Goal: Task Accomplishment & Management: Manage account settings

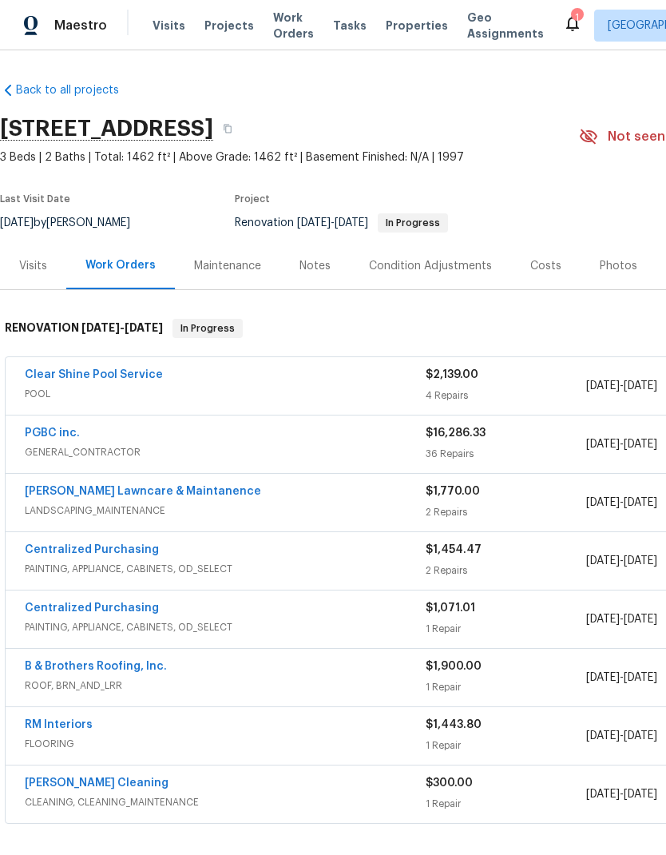
click at [316, 442] on div "PGBC inc." at bounding box center [225, 434] width 401 height 19
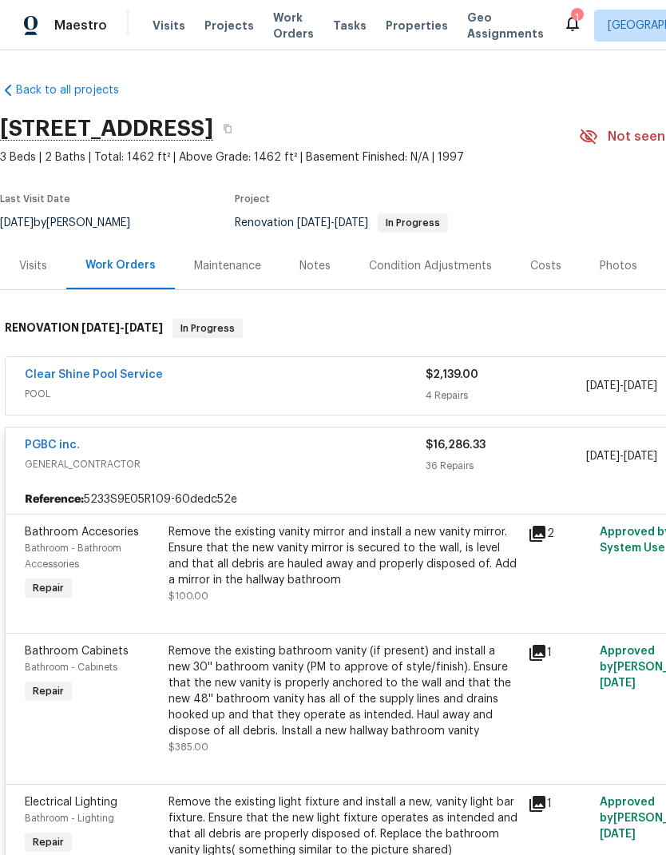
click at [371, 530] on div "Remove the existing vanity mirror and install a new vanity mirror. Ensure that …" at bounding box center [344, 556] width 350 height 64
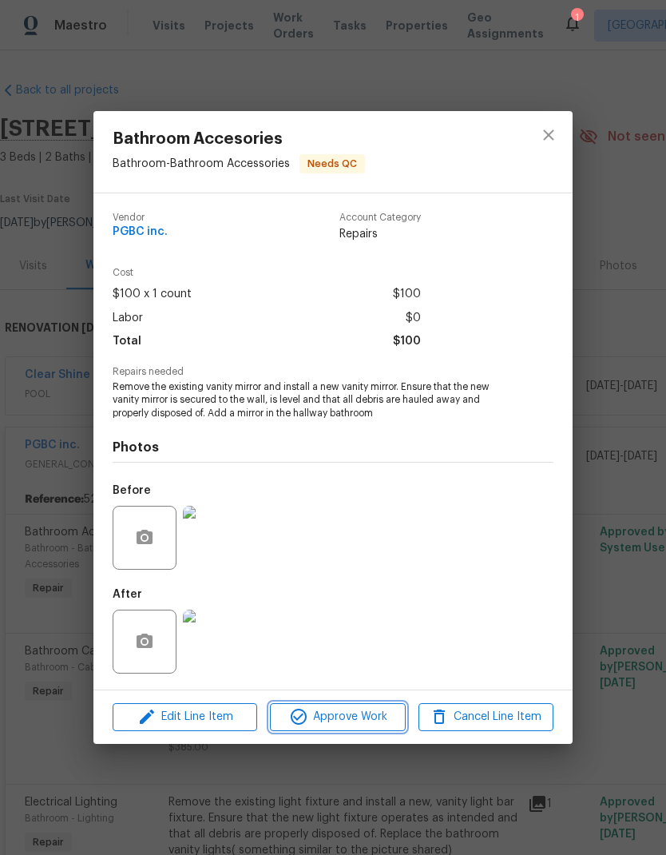
click at [358, 711] on span "Approve Work" at bounding box center [337, 717] width 125 height 20
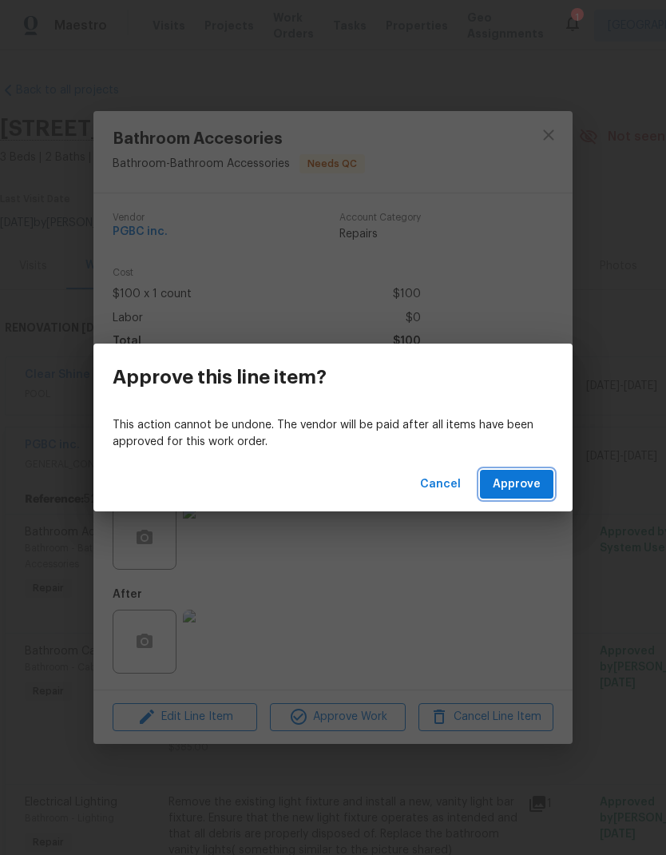
click at [534, 478] on span "Approve" at bounding box center [517, 485] width 48 height 20
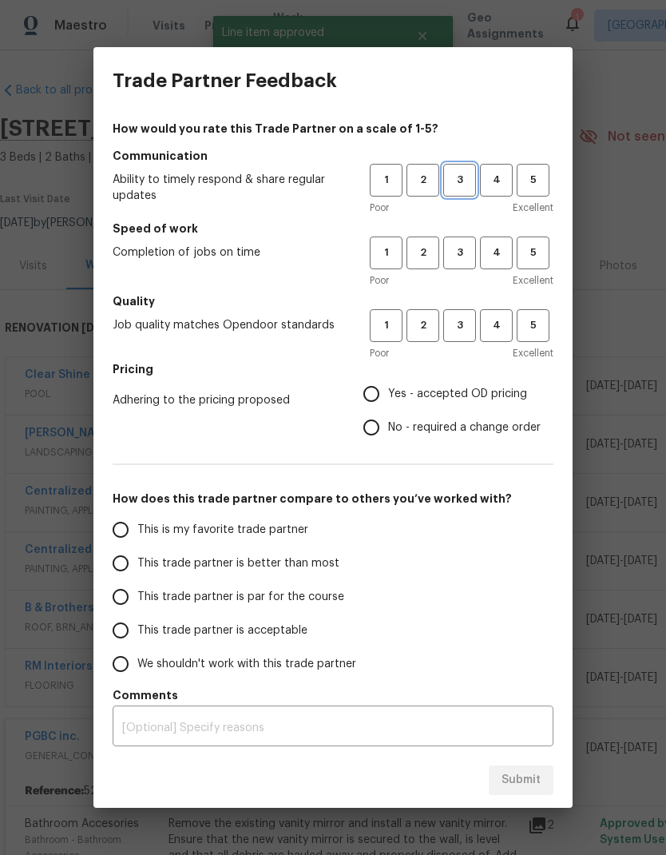
click at [470, 178] on span "3" at bounding box center [460, 180] width 30 height 18
click at [462, 256] on span "3" at bounding box center [460, 253] width 30 height 18
click at [469, 318] on span "3" at bounding box center [460, 325] width 30 height 18
click at [383, 390] on input "Yes - accepted OD pricing" at bounding box center [372, 394] width 34 height 34
radio input "true"
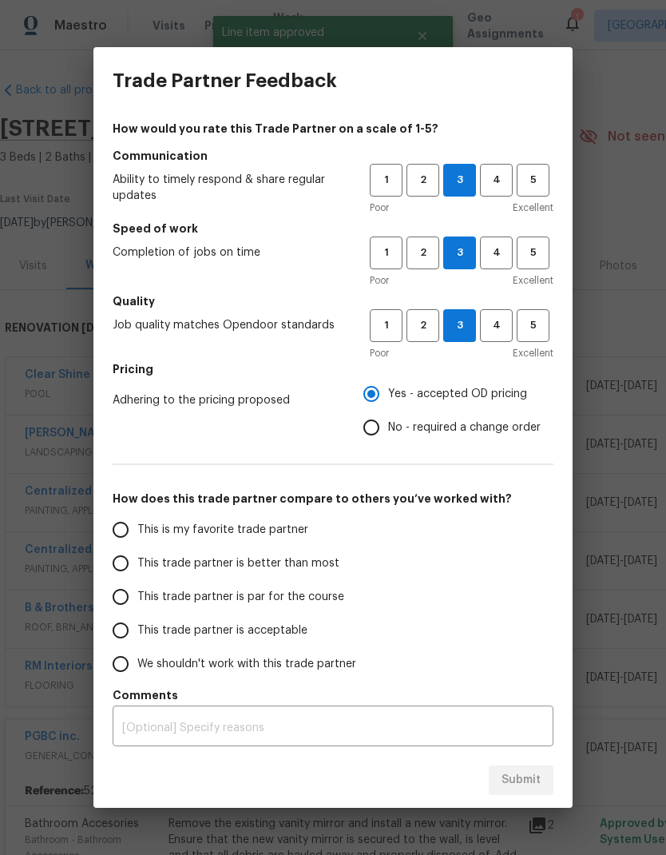
click at [126, 595] on input "This trade partner is par for the course" at bounding box center [121, 597] width 34 height 34
click at [534, 785] on span "Submit" at bounding box center [521, 780] width 39 height 20
radio input "true"
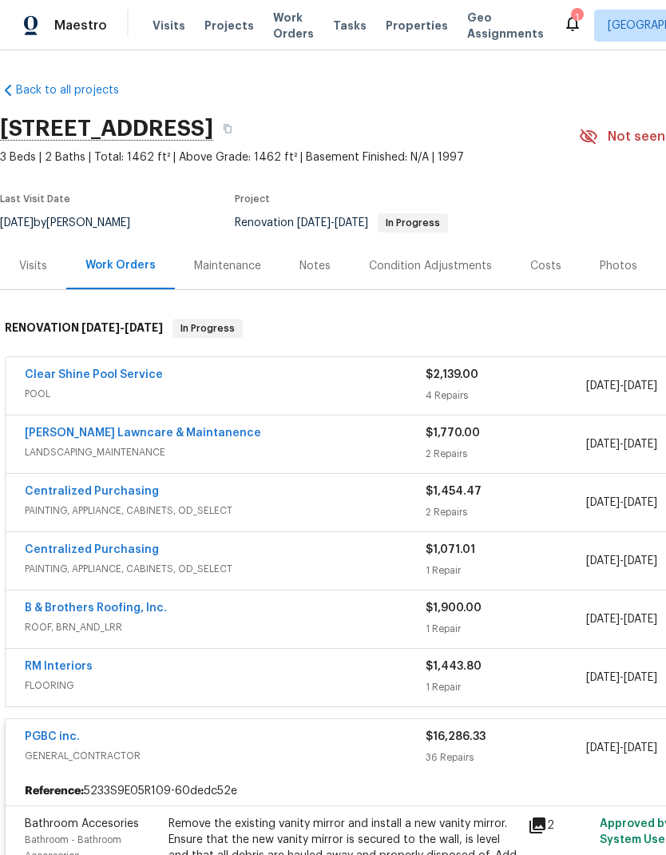
click at [332, 368] on div "Clear Shine Pool Service" at bounding box center [225, 376] width 401 height 19
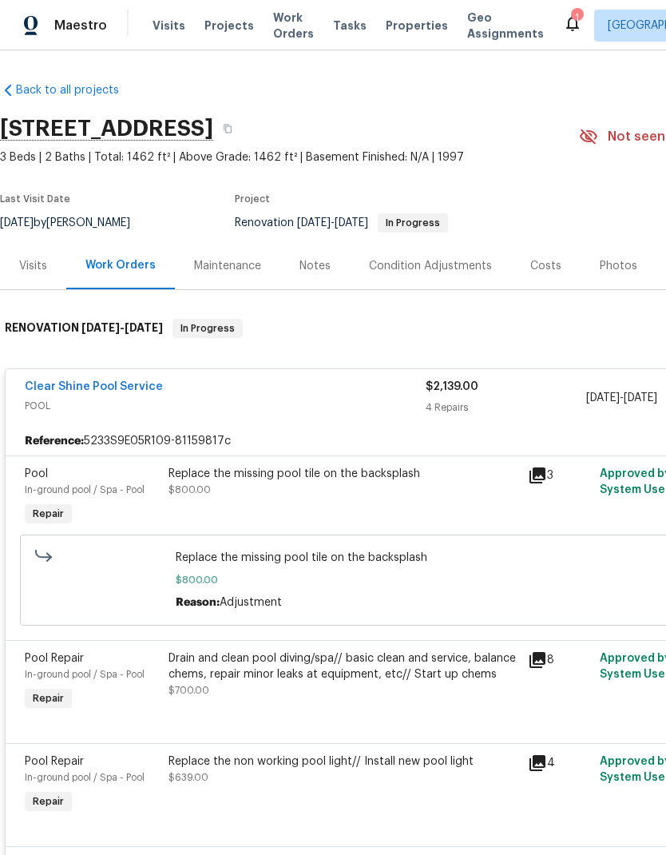
click at [538, 467] on icon at bounding box center [538, 475] width 16 height 16
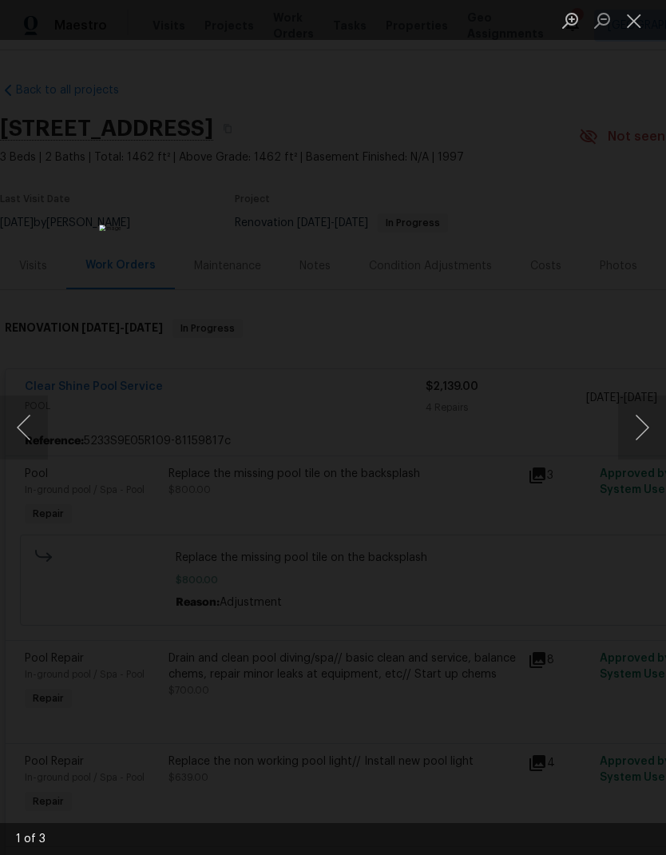
click at [634, 416] on button "Next image" at bounding box center [642, 427] width 48 height 64
click at [638, 421] on button "Next image" at bounding box center [642, 427] width 48 height 64
click at [638, 405] on button "Next image" at bounding box center [642, 427] width 48 height 64
click at [632, 427] on button "Next image" at bounding box center [642, 427] width 48 height 64
click at [634, 30] on button "Close lightbox" at bounding box center [634, 20] width 32 height 28
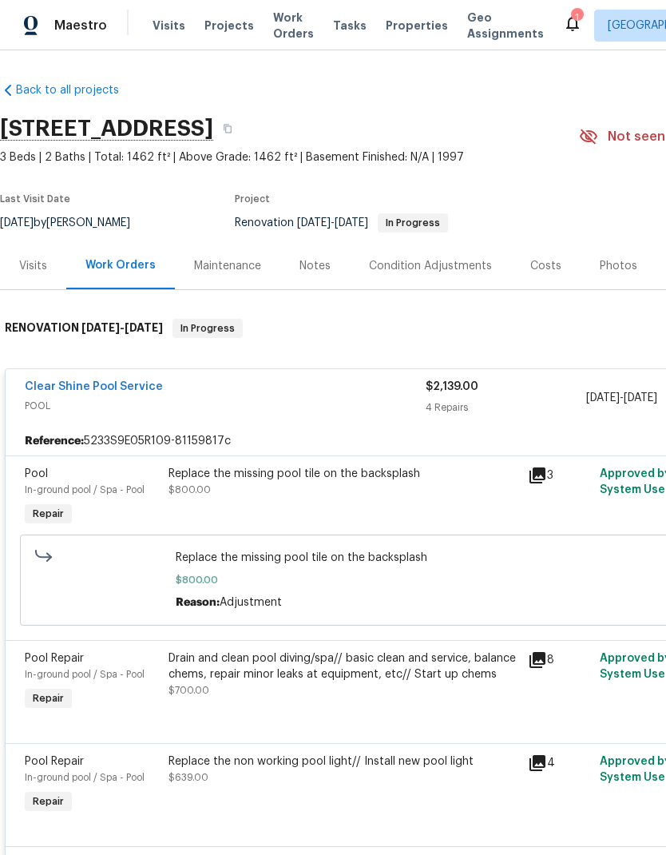
click at [383, 659] on div "Drain and clean pool diving/spa// basic clean and service, balance chems, repai…" at bounding box center [344, 666] width 350 height 32
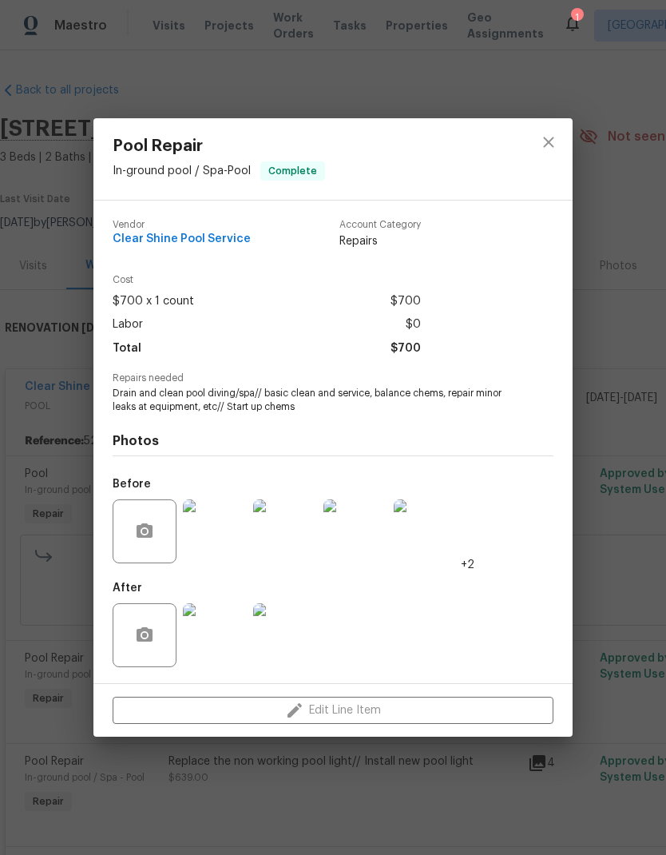
click at [215, 540] on img at bounding box center [215, 531] width 64 height 64
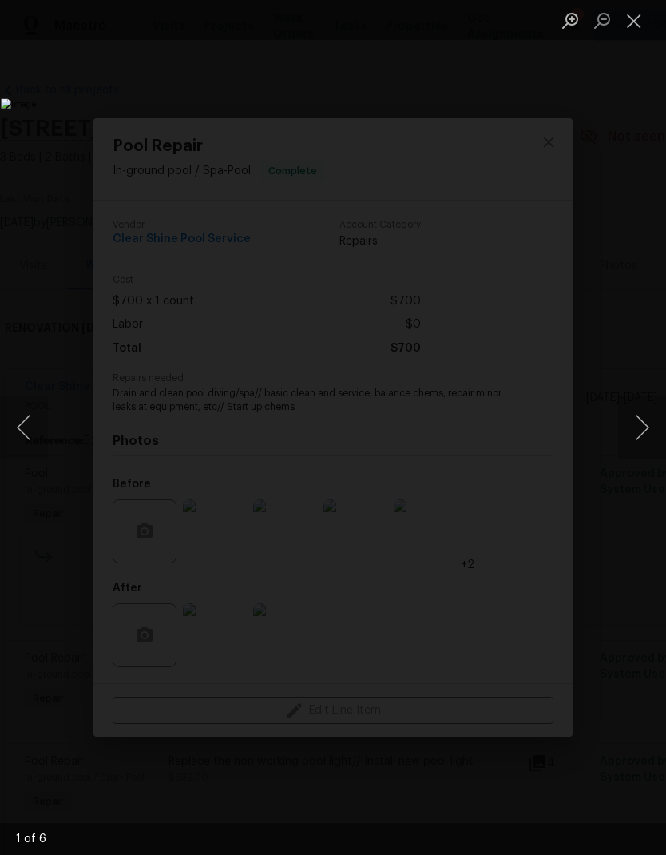
click at [647, 420] on button "Next image" at bounding box center [642, 427] width 48 height 64
click at [642, 428] on button "Next image" at bounding box center [642, 427] width 48 height 64
click at [643, 431] on button "Next image" at bounding box center [642, 427] width 48 height 64
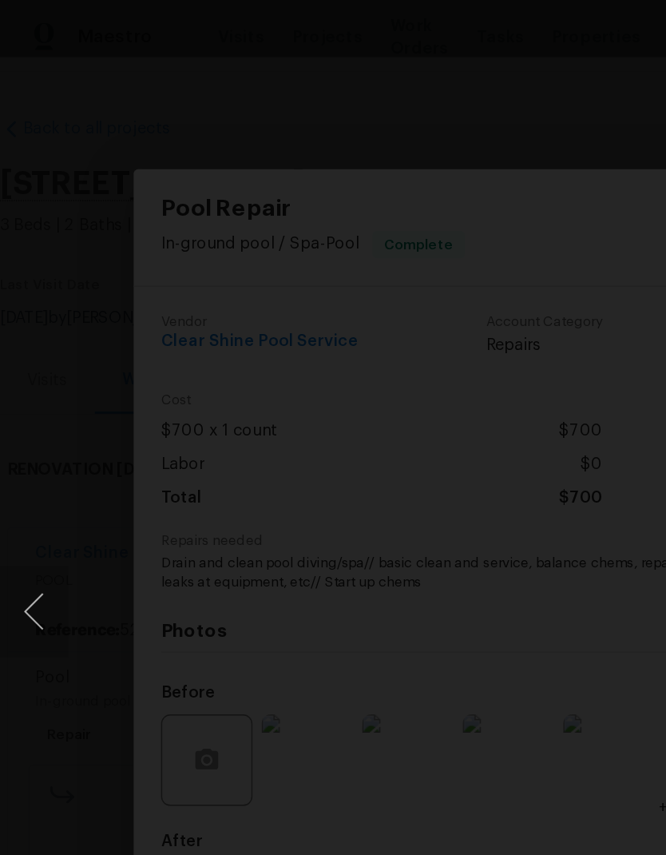
click at [15, 425] on button "Previous image" at bounding box center [24, 427] width 48 height 64
click at [18, 425] on button "Previous image" at bounding box center [24, 427] width 48 height 64
click at [451, 364] on img "Lightbox" at bounding box center [279, 427] width 666 height 855
click at [428, 46] on div "Lightbox" at bounding box center [333, 427] width 666 height 855
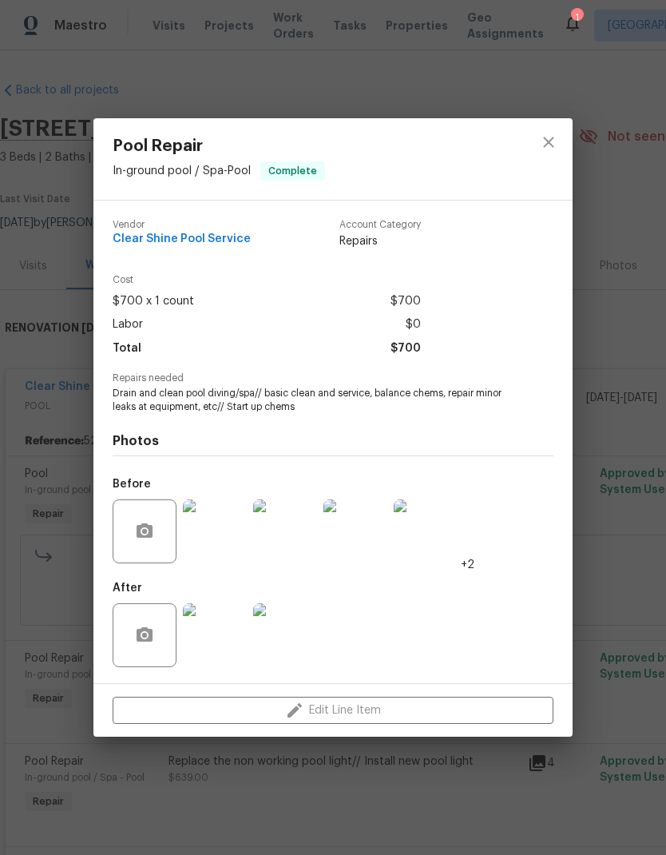
click at [439, 529] on img at bounding box center [426, 531] width 64 height 64
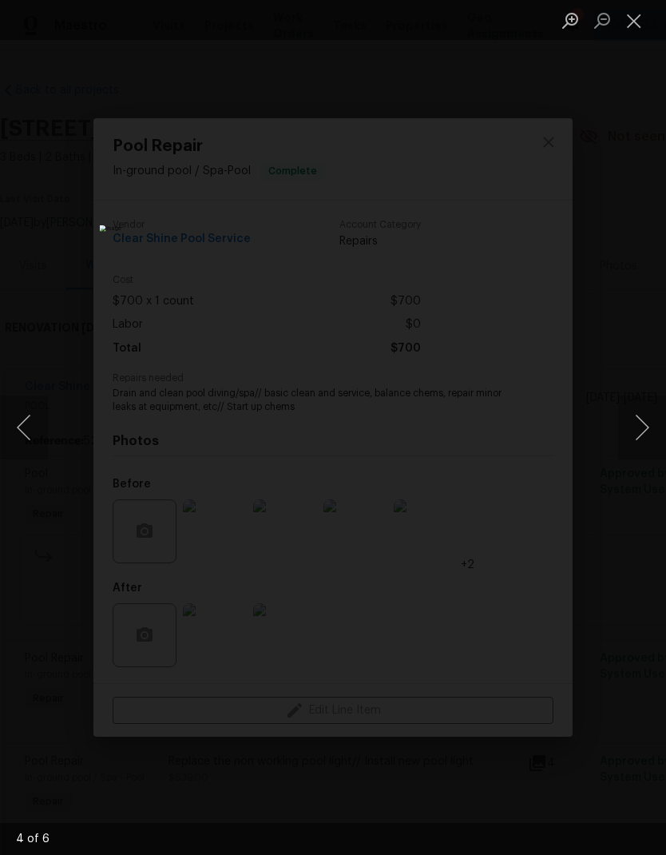
click at [643, 424] on button "Next image" at bounding box center [642, 427] width 48 height 64
click at [642, 16] on button "Close lightbox" at bounding box center [634, 20] width 32 height 28
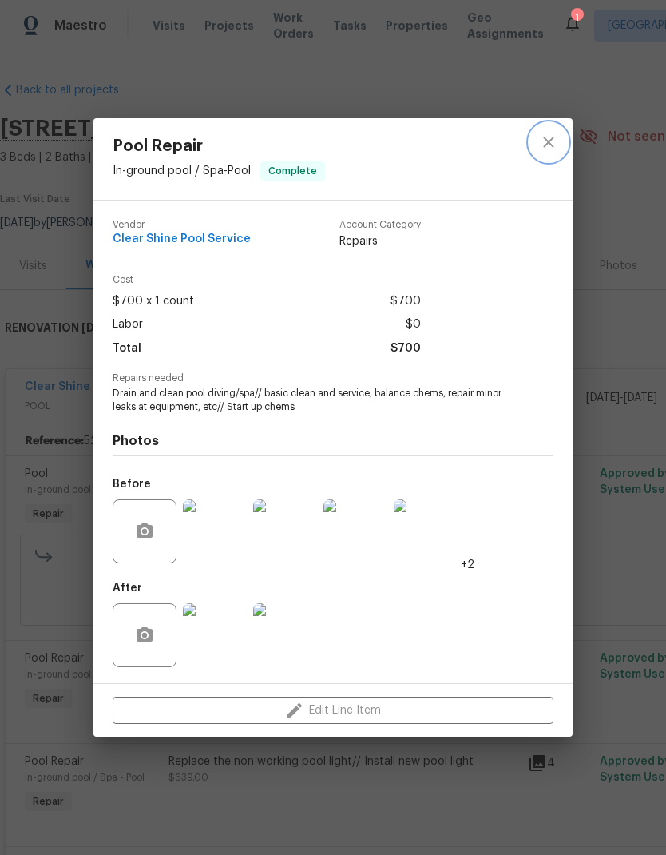
click at [550, 145] on icon "close" at bounding box center [548, 142] width 19 height 19
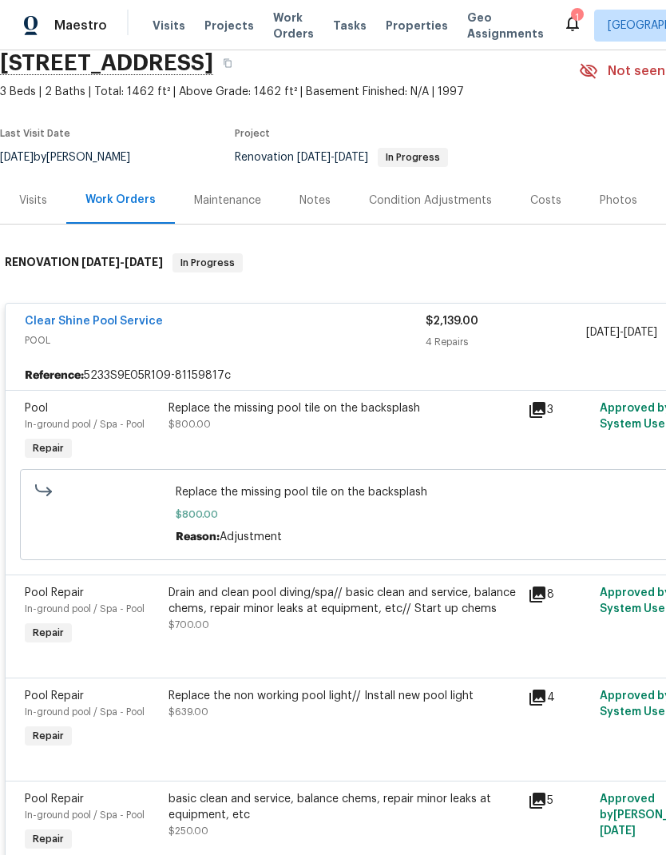
scroll to position [66, 0]
click at [326, 414] on div "Replace the missing pool tile on the backsplash" at bounding box center [344, 407] width 350 height 16
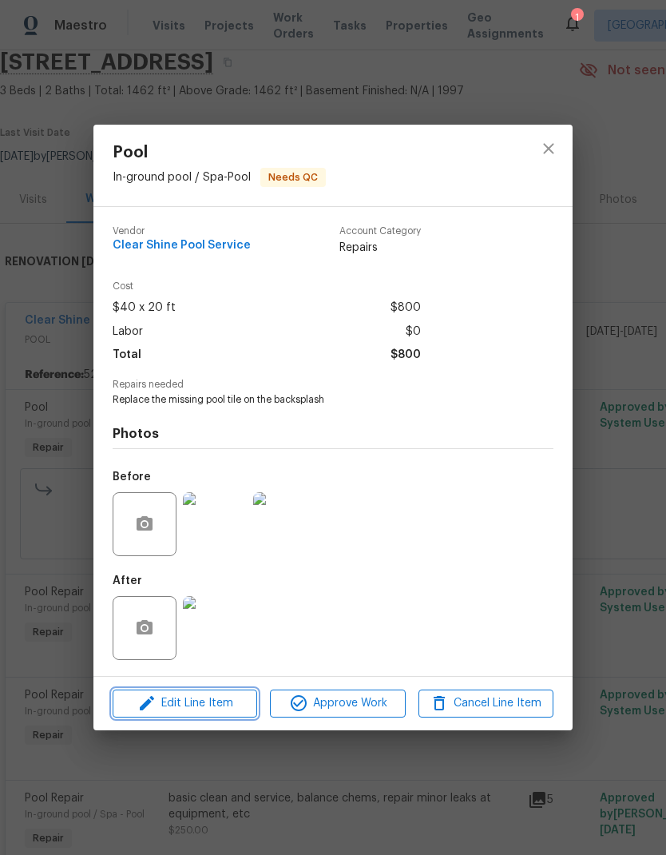
click at [201, 697] on span "Edit Line Item" at bounding box center [184, 703] width 135 height 20
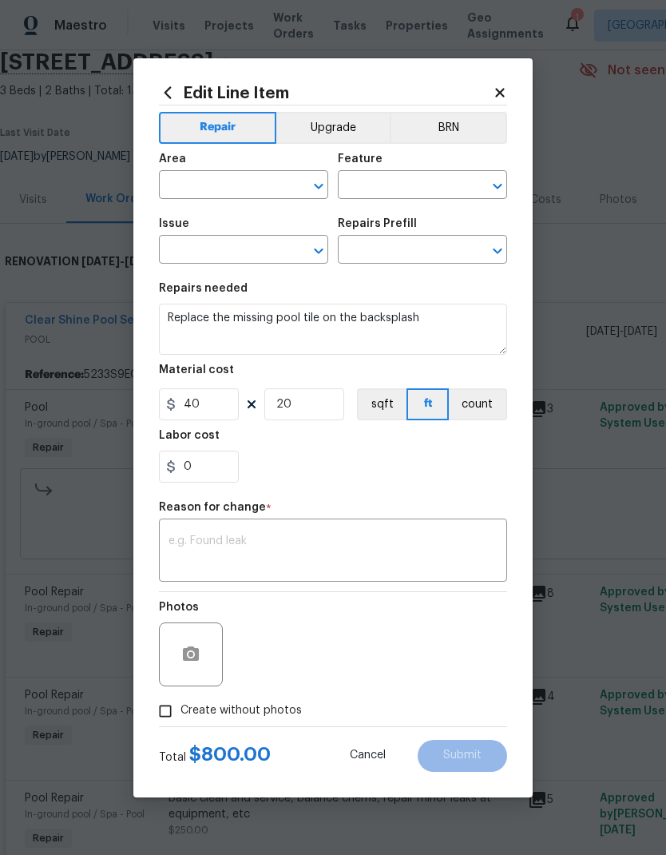
type input "In-ground pool / Spa"
type input "Pool"
type input "Pool Tile $25.00"
click at [222, 415] on input "40" at bounding box center [199, 404] width 80 height 32
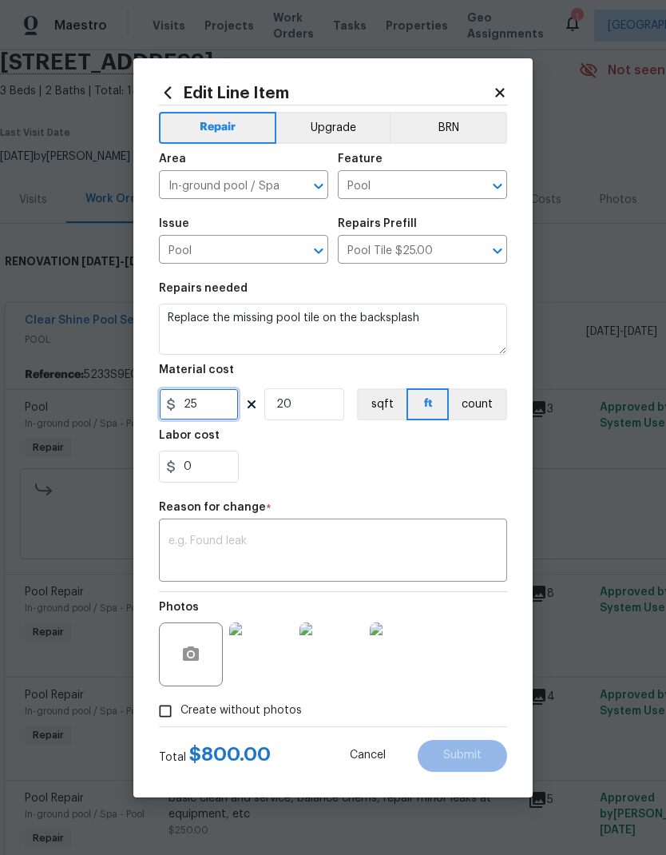
type input "25"
click at [332, 402] on input "20" at bounding box center [304, 404] width 80 height 32
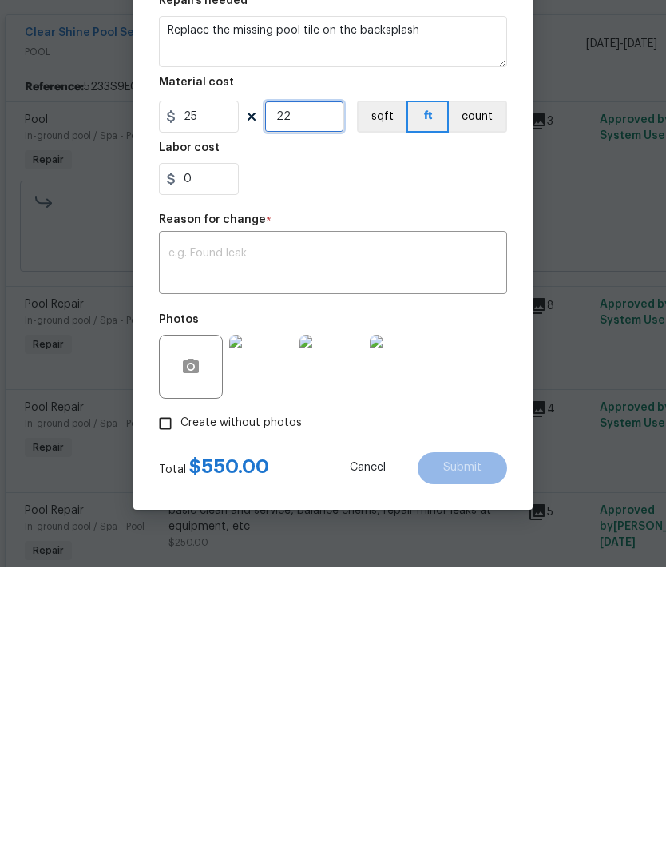
type input "22"
click at [455, 451] on div "0" at bounding box center [333, 467] width 348 height 32
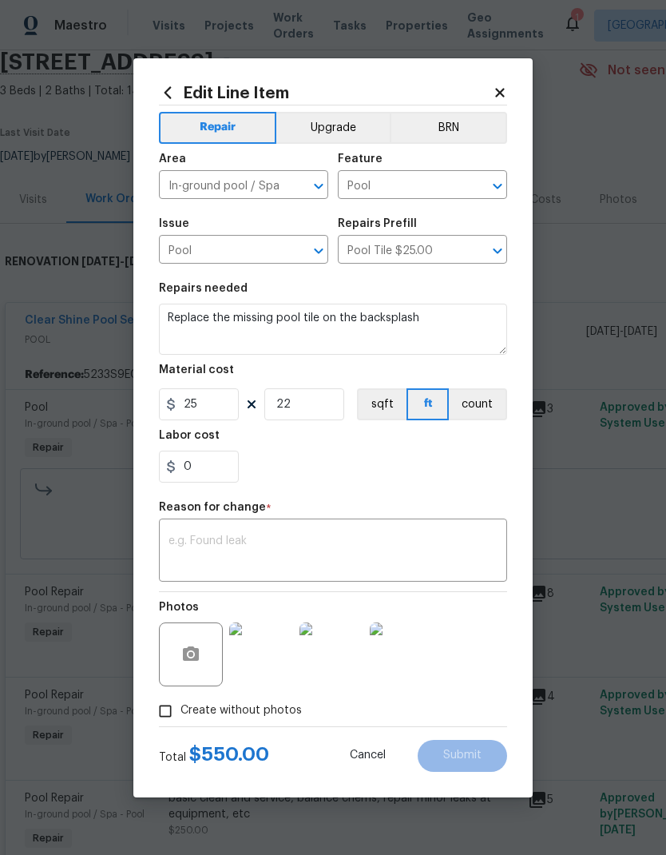
click at [268, 552] on textarea at bounding box center [333, 552] width 329 height 34
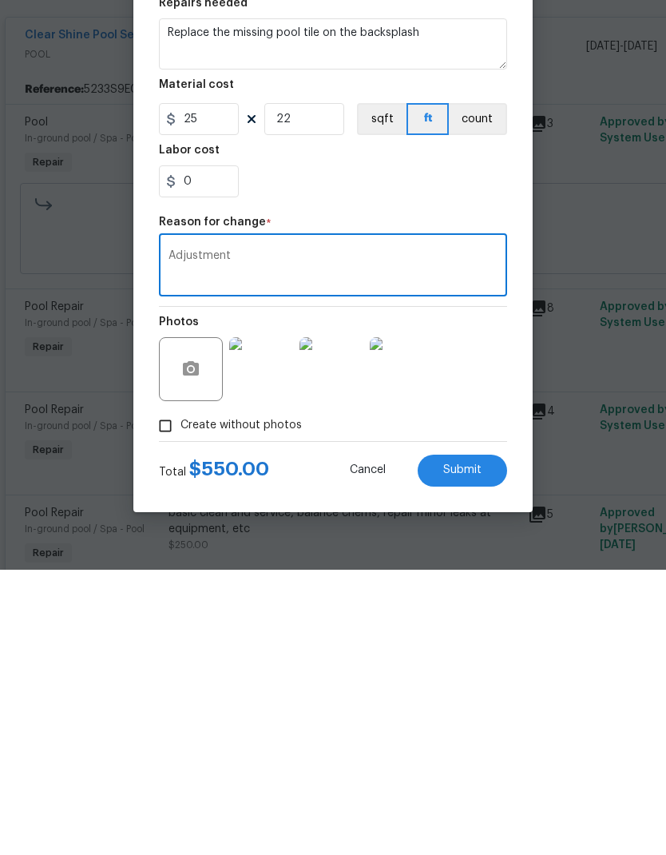
type textarea "Adjustment"
click at [481, 740] on button "Submit" at bounding box center [462, 756] width 89 height 32
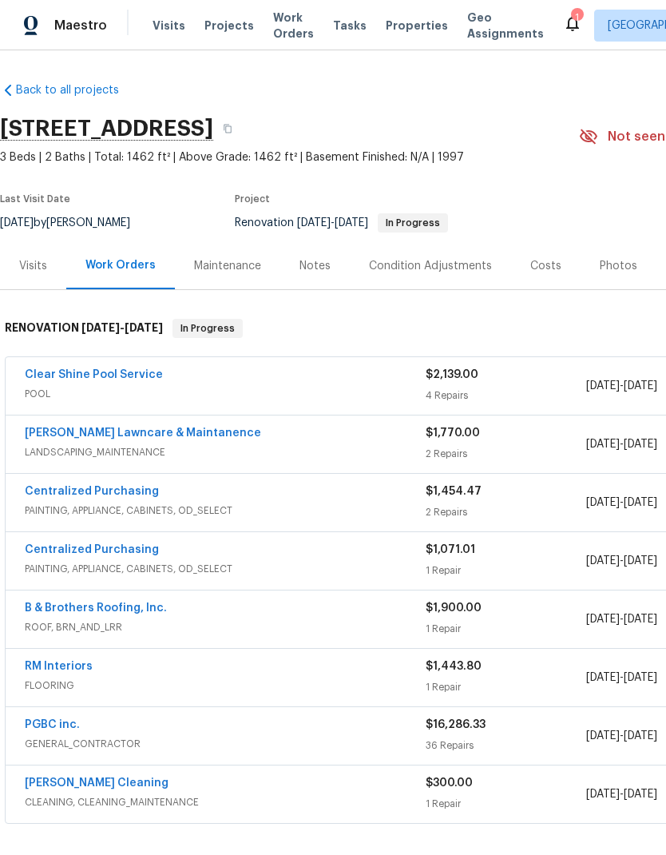
click at [541, 271] on div "Costs" at bounding box center [545, 266] width 31 height 16
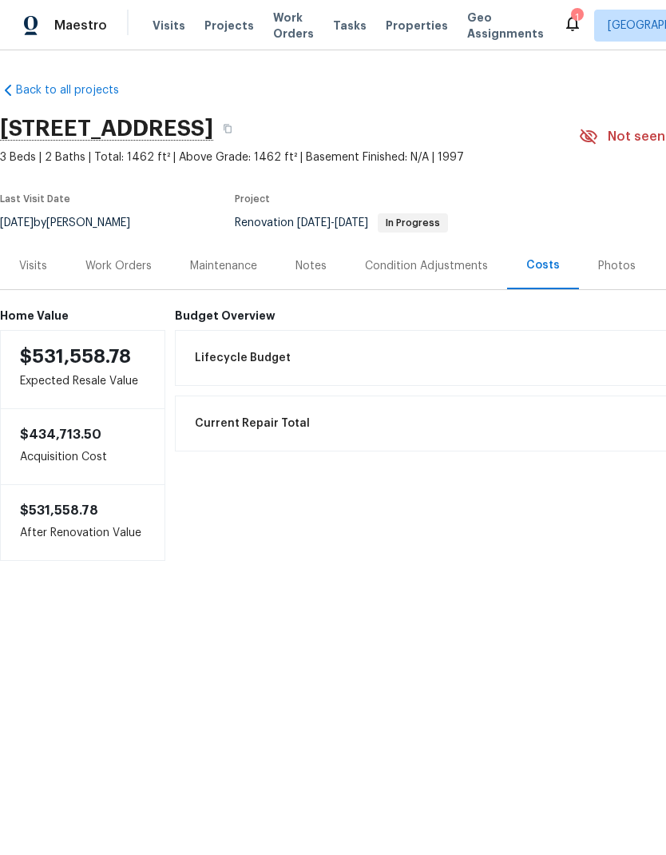
click at [135, 272] on div "Work Orders" at bounding box center [118, 266] width 66 height 16
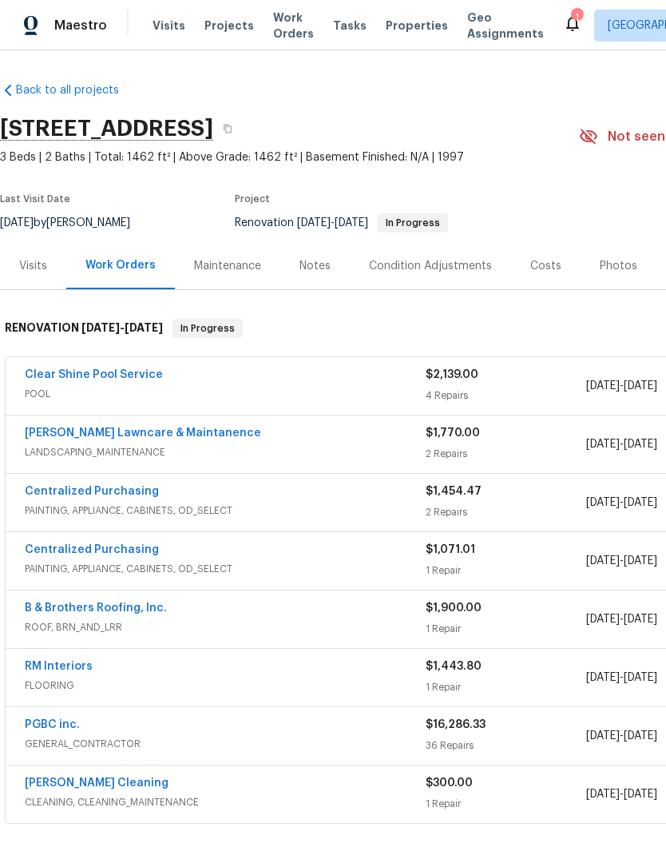
click at [126, 378] on link "Clear Shine Pool Service" at bounding box center [94, 374] width 138 height 11
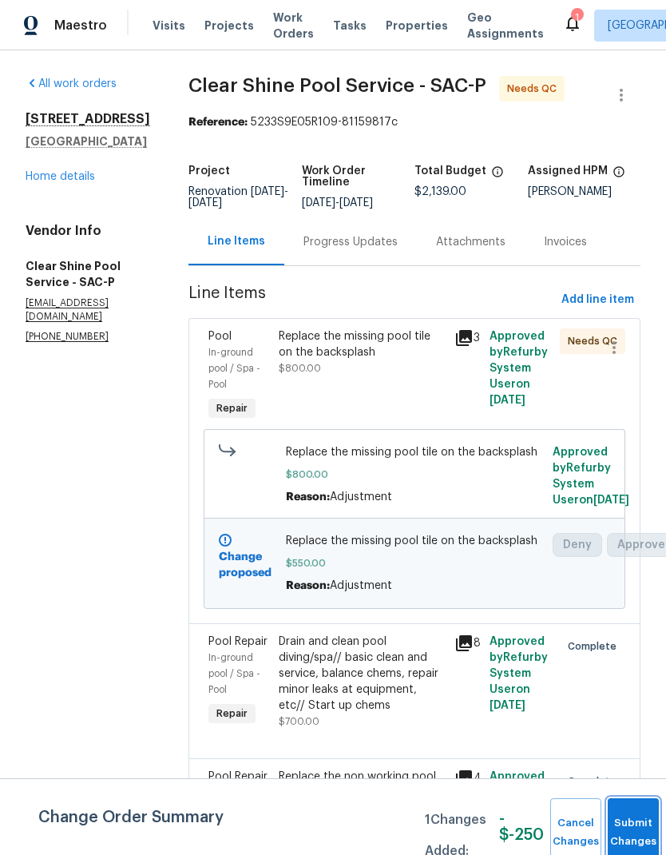
click at [638, 828] on button "Submit Changes" at bounding box center [633, 832] width 51 height 69
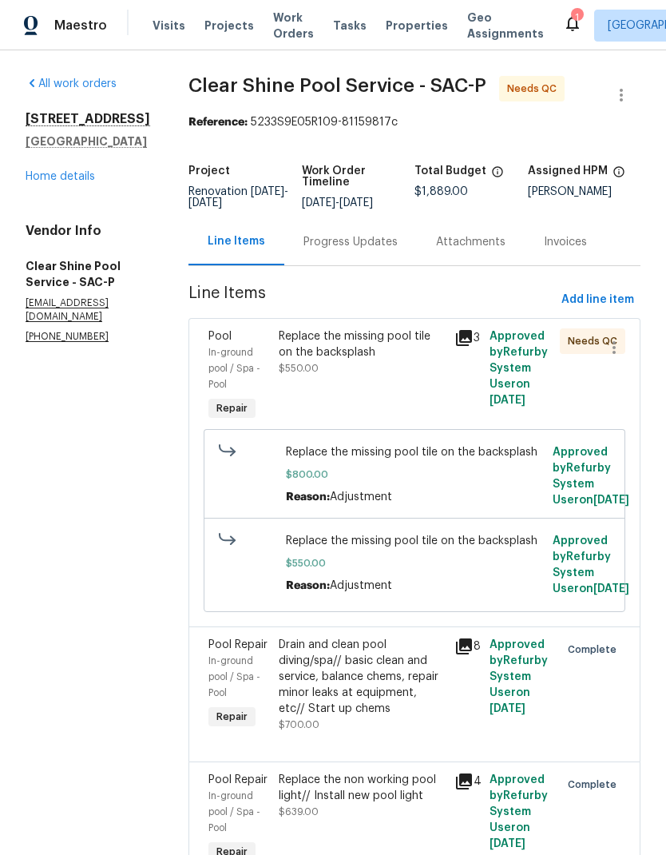
click at [388, 348] on div "Replace the missing pool tile on the backsplash" at bounding box center [362, 344] width 166 height 32
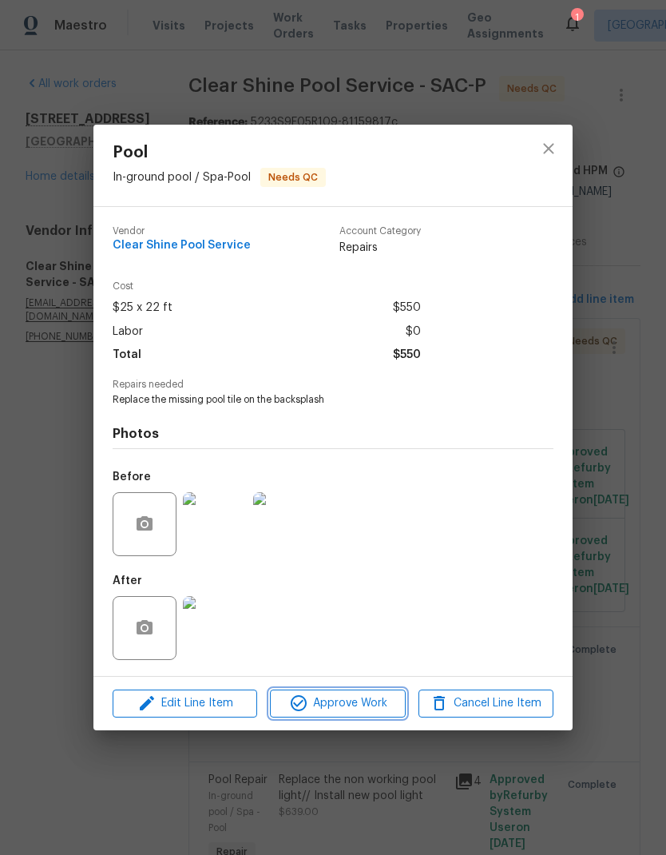
click at [362, 702] on span "Approve Work" at bounding box center [337, 703] width 125 height 20
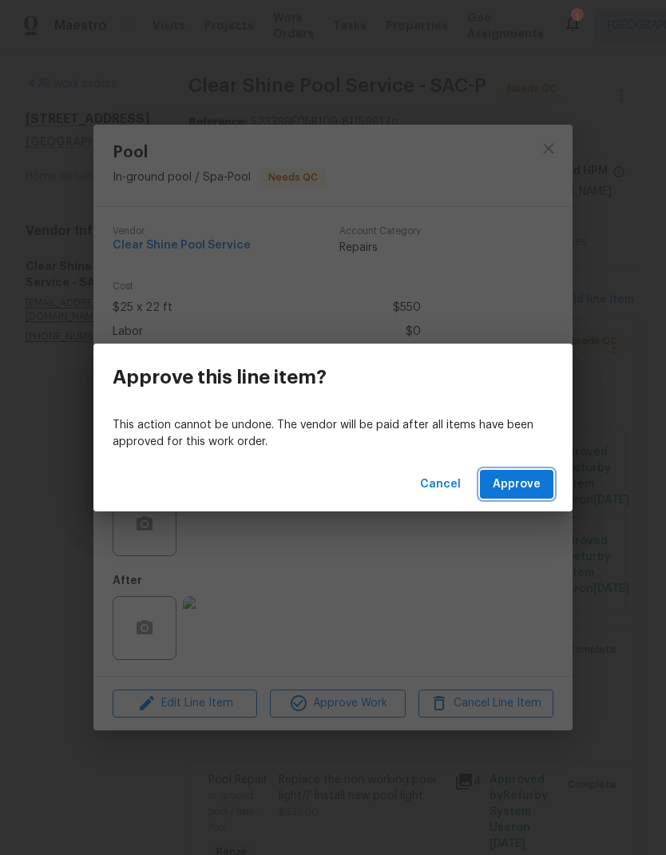
click at [544, 488] on button "Approve" at bounding box center [517, 485] width 74 height 30
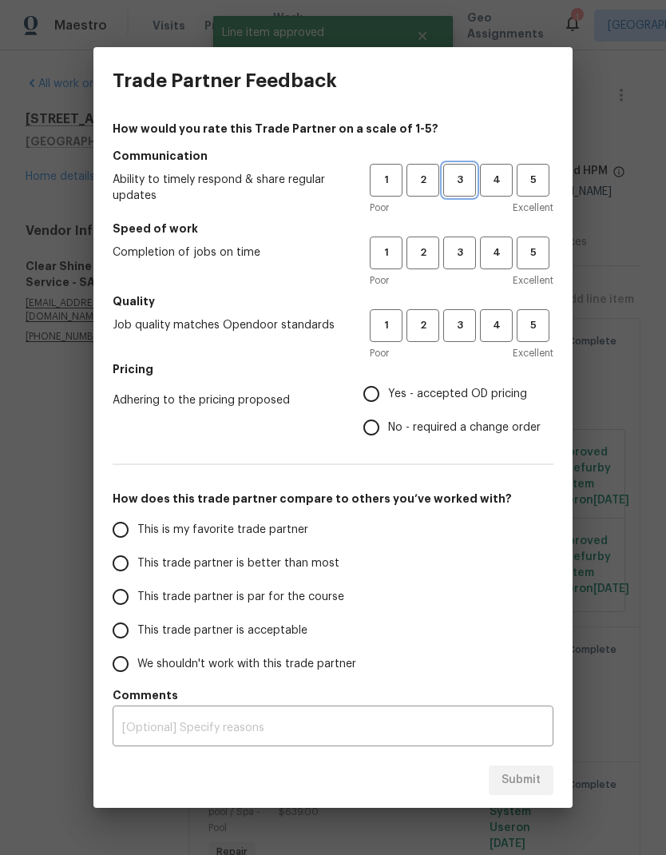
click at [459, 181] on span "3" at bounding box center [460, 180] width 30 height 18
click at [460, 262] on button "3" at bounding box center [459, 252] width 33 height 33
click at [460, 339] on button "3" at bounding box center [459, 325] width 33 height 33
click at [379, 388] on input "Yes - accepted OD pricing" at bounding box center [372, 394] width 34 height 34
radio input "true"
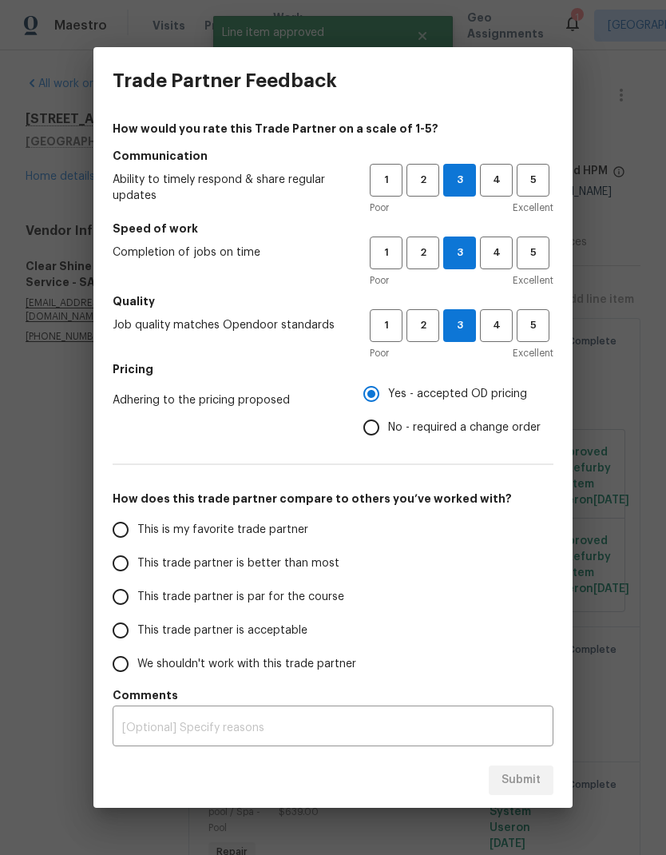
click at [128, 599] on input "This trade partner is par for the course" at bounding box center [121, 597] width 34 height 34
click at [539, 766] on button "Submit" at bounding box center [521, 780] width 65 height 30
radio input "true"
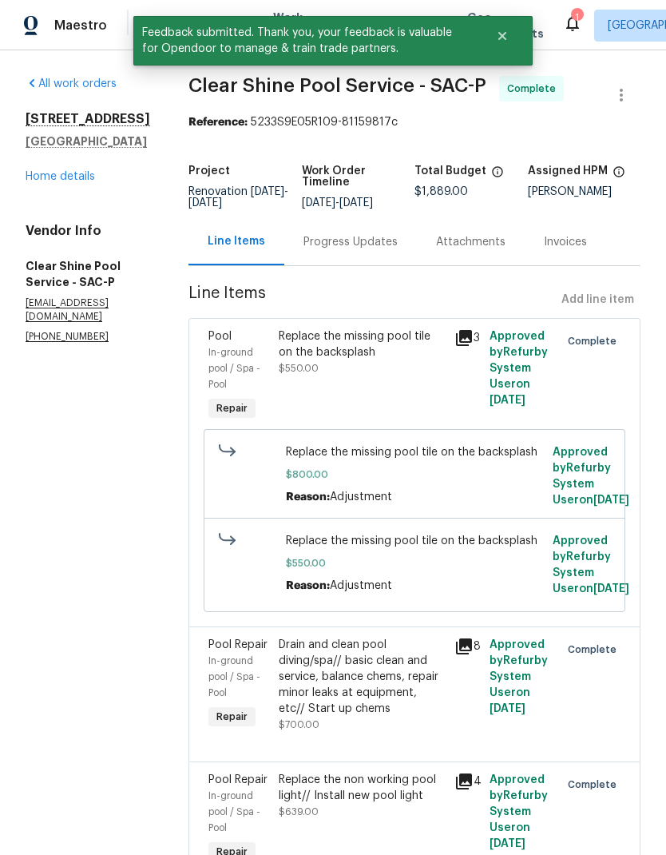
click at [77, 181] on link "Home details" at bounding box center [61, 176] width 70 height 11
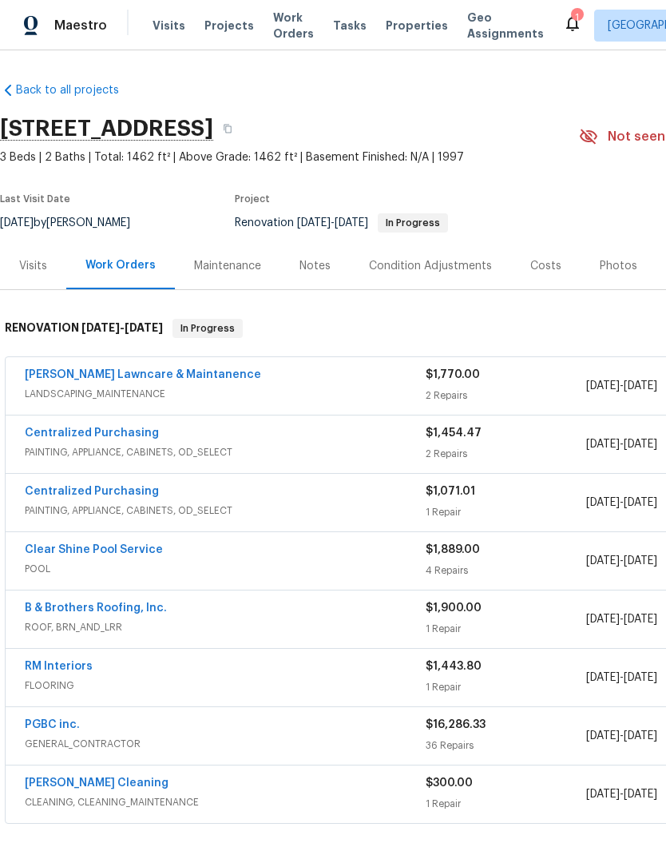
click at [242, 397] on span "LANDSCAPING_MAINTENANCE" at bounding box center [225, 394] width 401 height 16
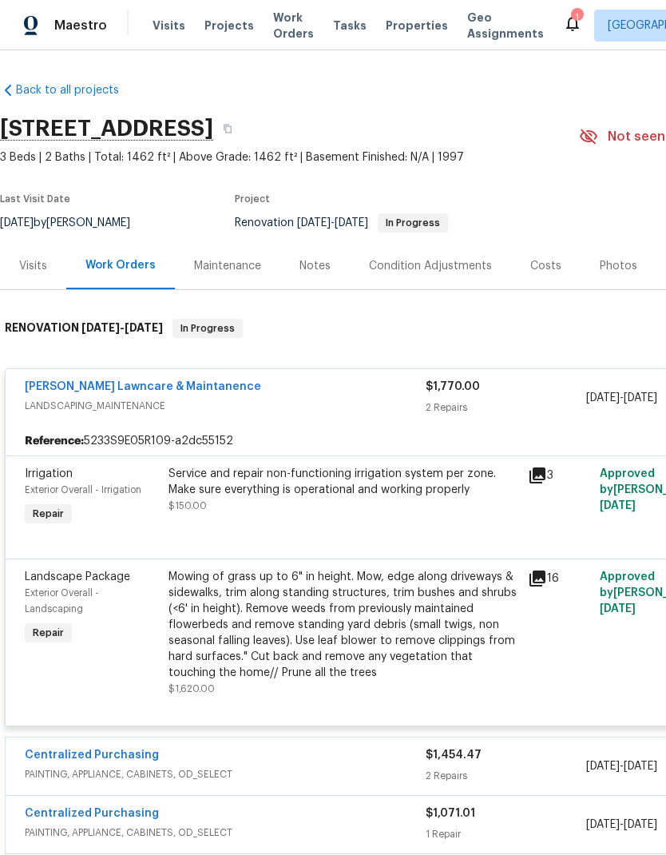
click at [455, 594] on div "Mowing of grass up to 6" in height. Mow, edge along driveways & sidewalks, trim…" at bounding box center [344, 625] width 350 height 112
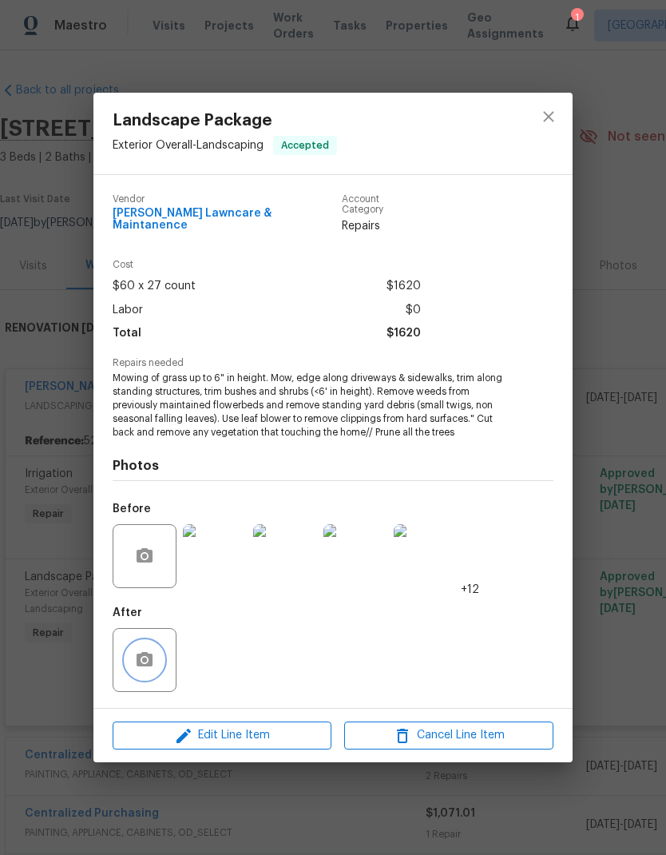
click at [156, 644] on button "button" at bounding box center [144, 660] width 38 height 38
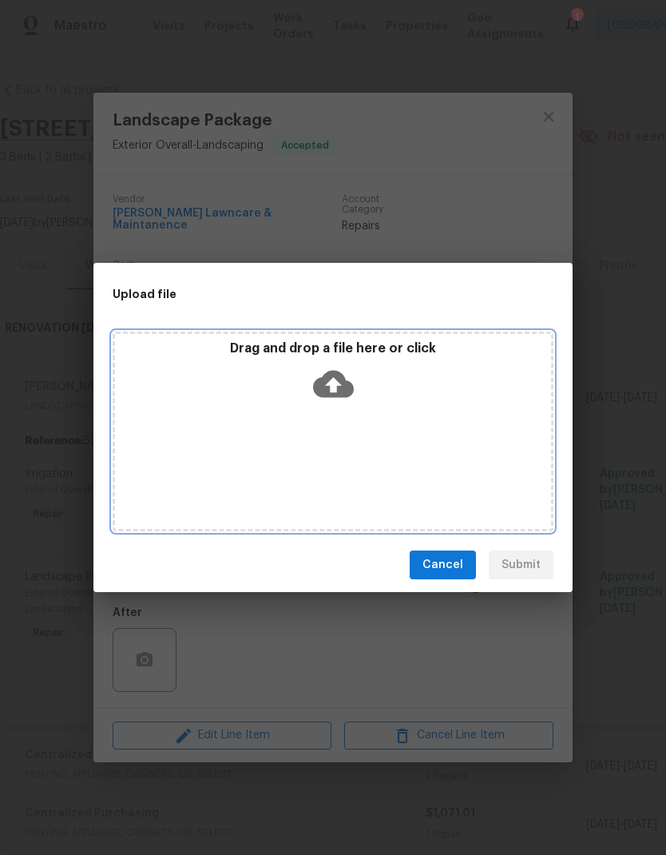
click at [335, 384] on icon at bounding box center [333, 384] width 41 height 41
click at [348, 376] on icon at bounding box center [333, 384] width 41 height 41
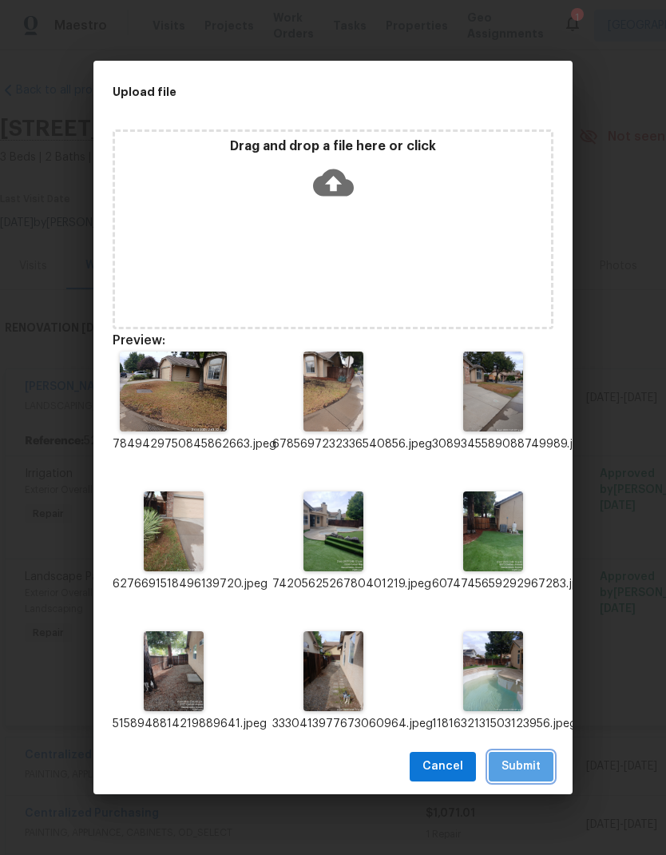
click at [535, 766] on span "Submit" at bounding box center [521, 767] width 39 height 20
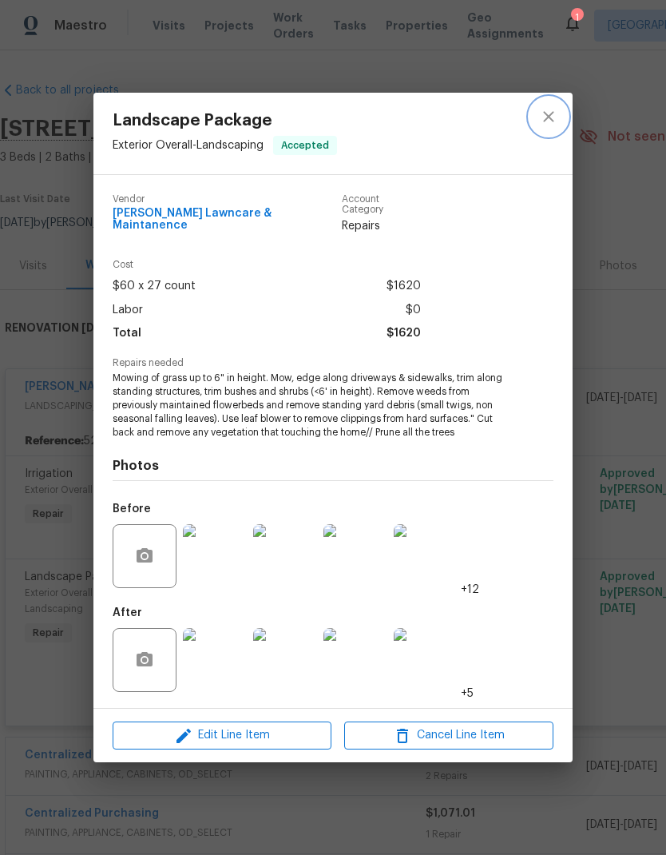
click at [560, 120] on button "close" at bounding box center [549, 116] width 38 height 38
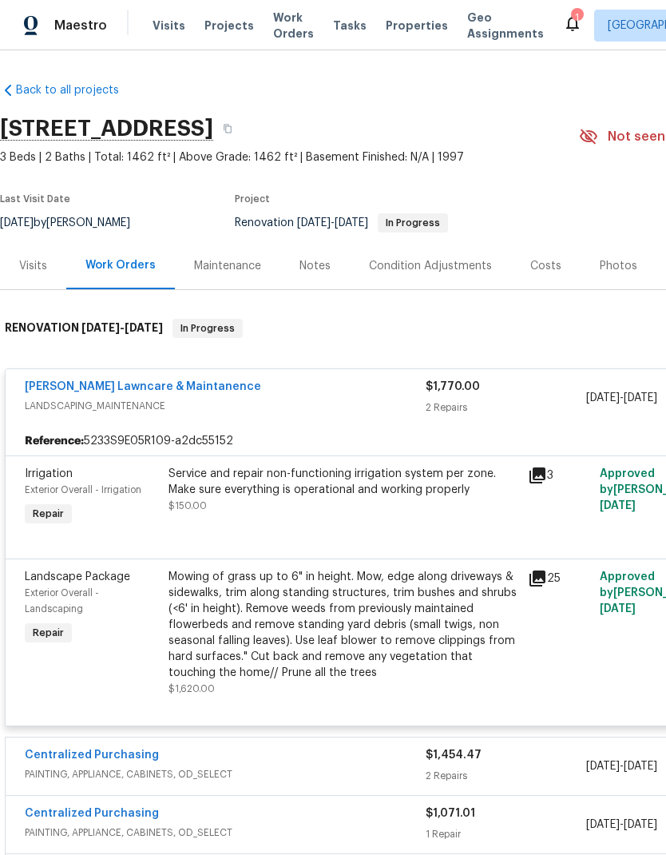
click at [434, 480] on div "Service and repair non-functioning irrigation system per zone. Make sure everyt…" at bounding box center [344, 482] width 350 height 32
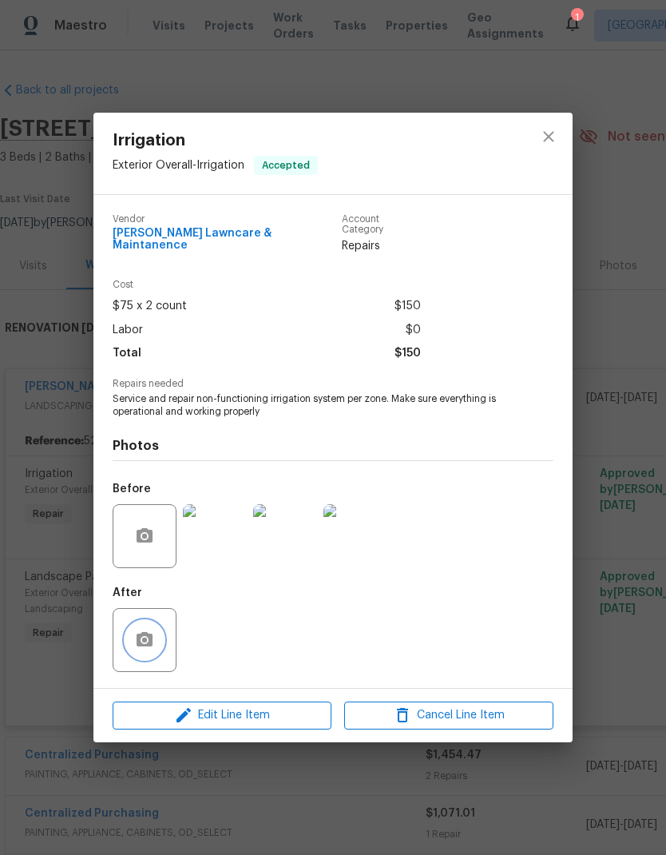
click at [150, 630] on icon "button" at bounding box center [144, 639] width 19 height 19
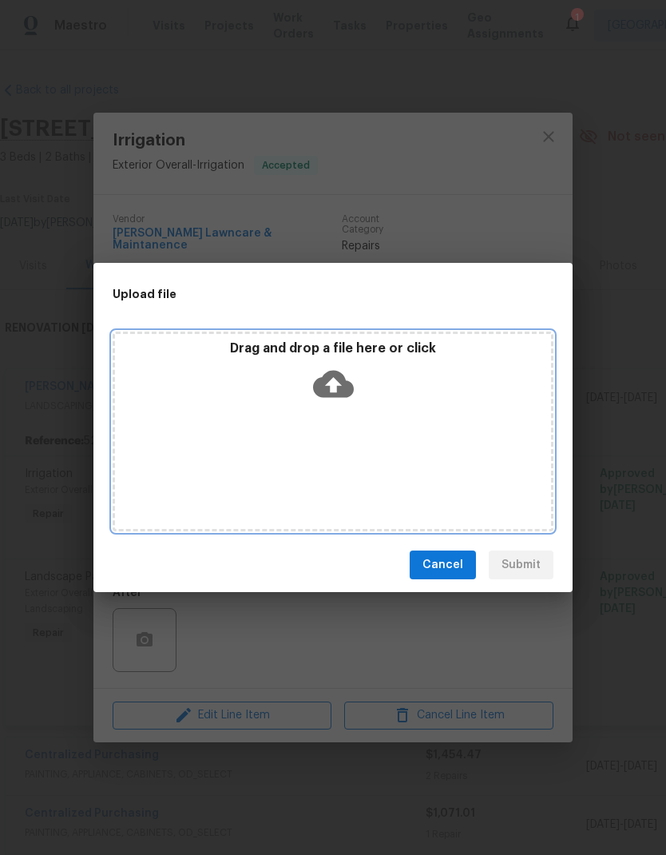
click at [344, 386] on icon at bounding box center [333, 384] width 41 height 27
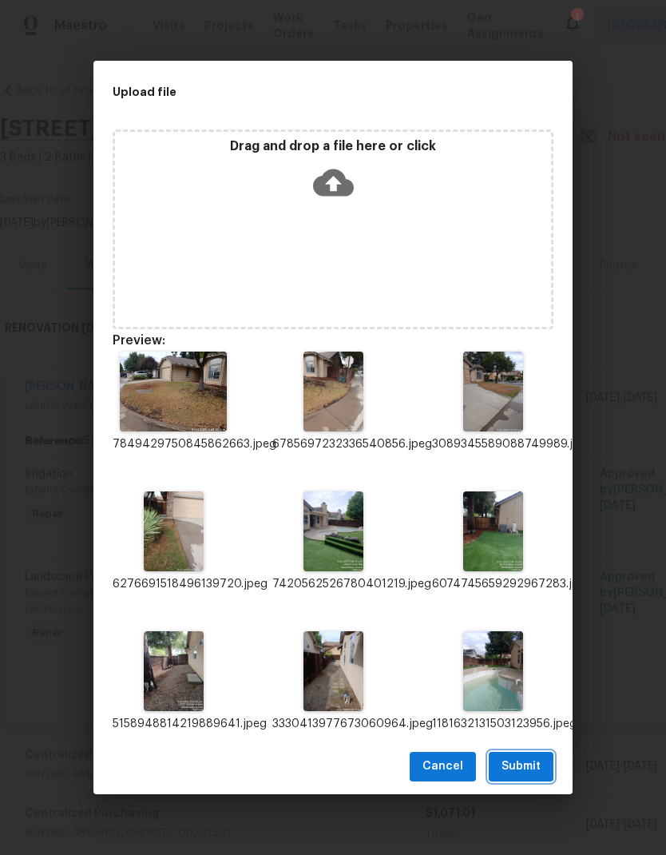
click at [542, 774] on button "Submit" at bounding box center [521, 767] width 65 height 30
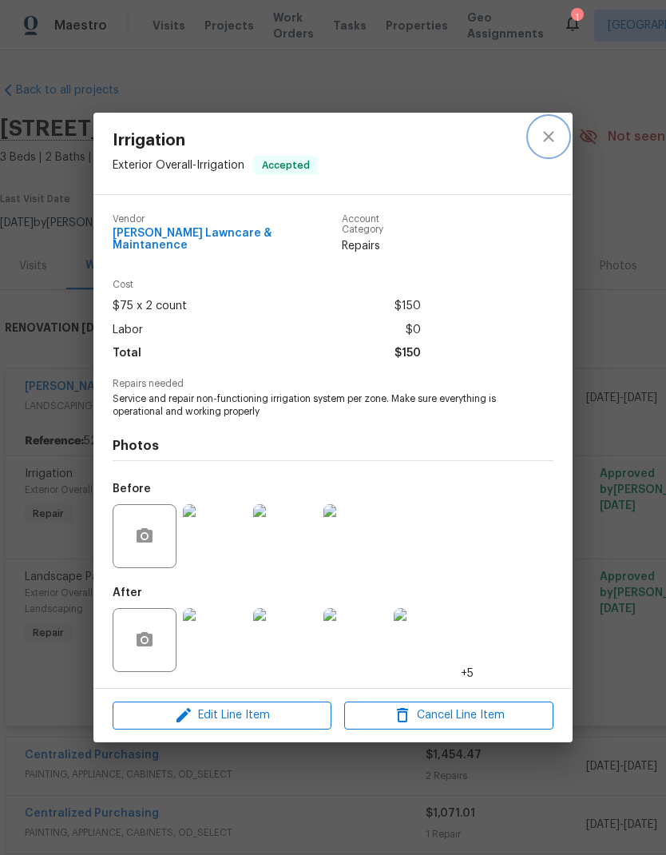
click at [548, 139] on icon "close" at bounding box center [548, 137] width 10 height 10
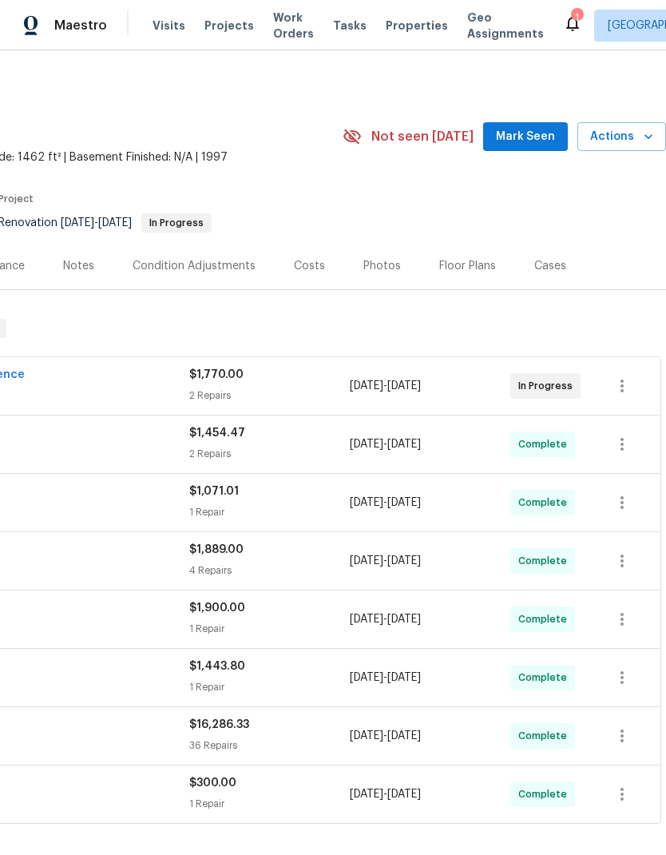
scroll to position [0, 236]
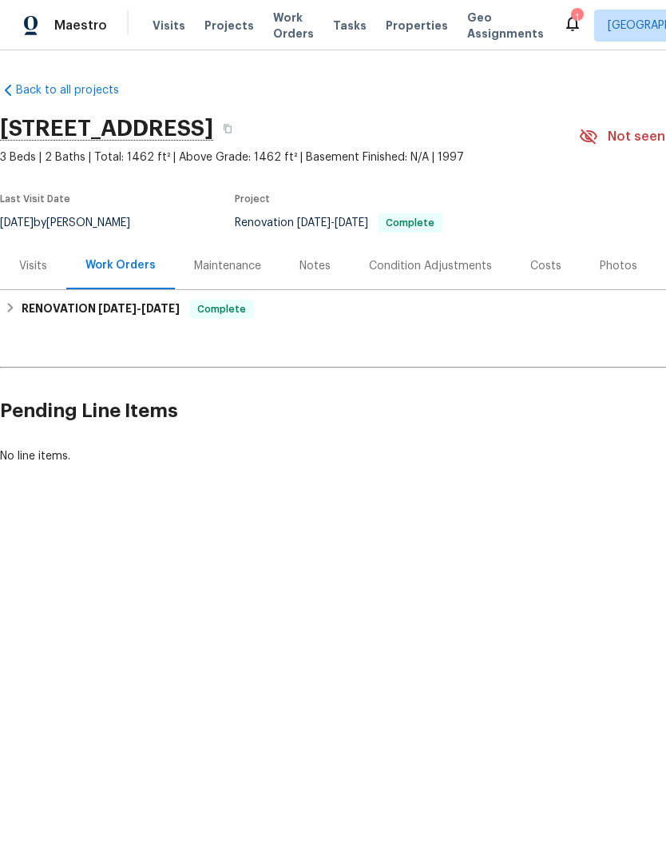
click at [496, 573] on html "Maestro Visits Projects Work Orders Tasks Properties Geo Assignments 1 [GEOGRAP…" at bounding box center [333, 286] width 666 height 573
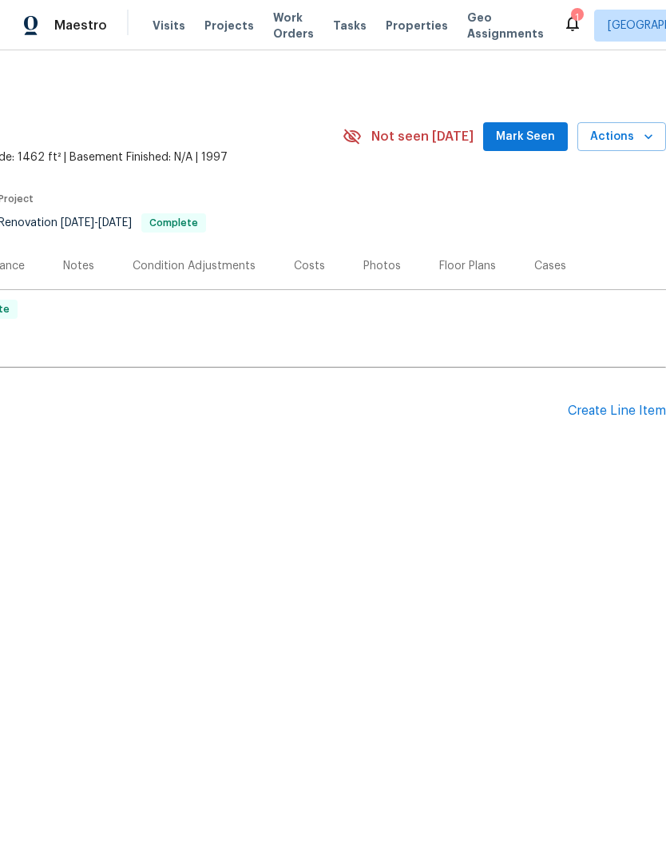
scroll to position [0, 236]
click at [313, 261] on div "Costs" at bounding box center [309, 266] width 31 height 16
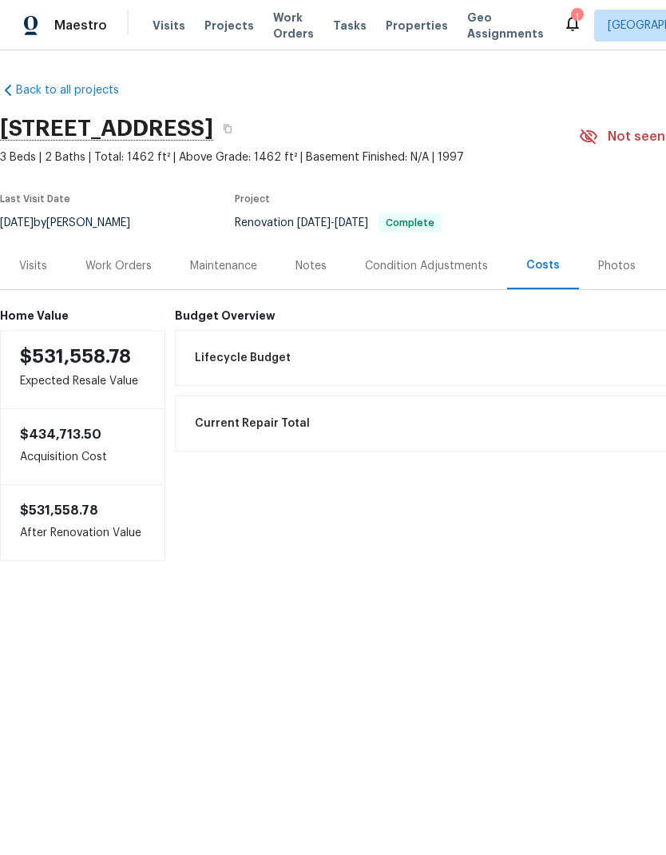
click at [133, 268] on div "Work Orders" at bounding box center [118, 266] width 66 height 16
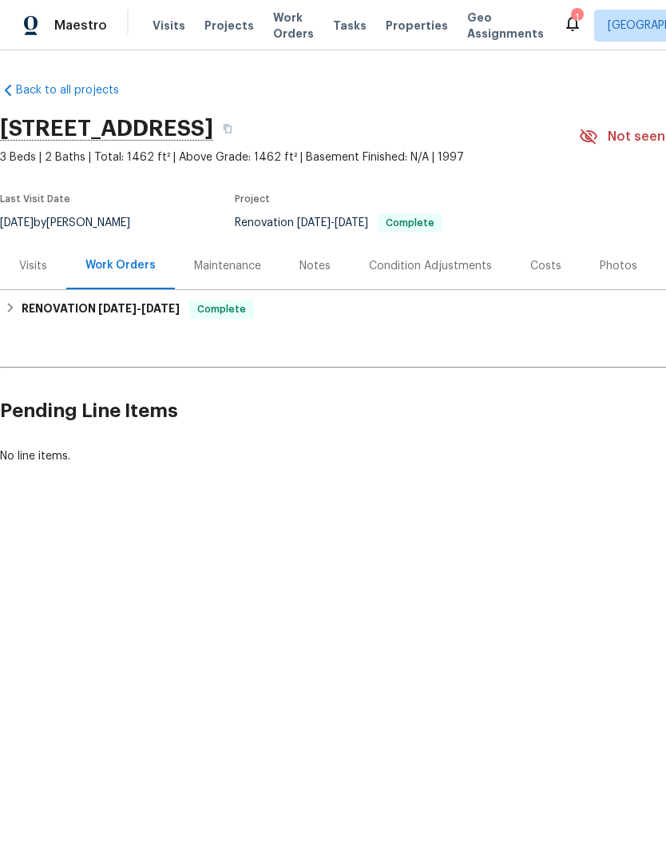
click at [323, 268] on div "Notes" at bounding box center [315, 266] width 31 height 16
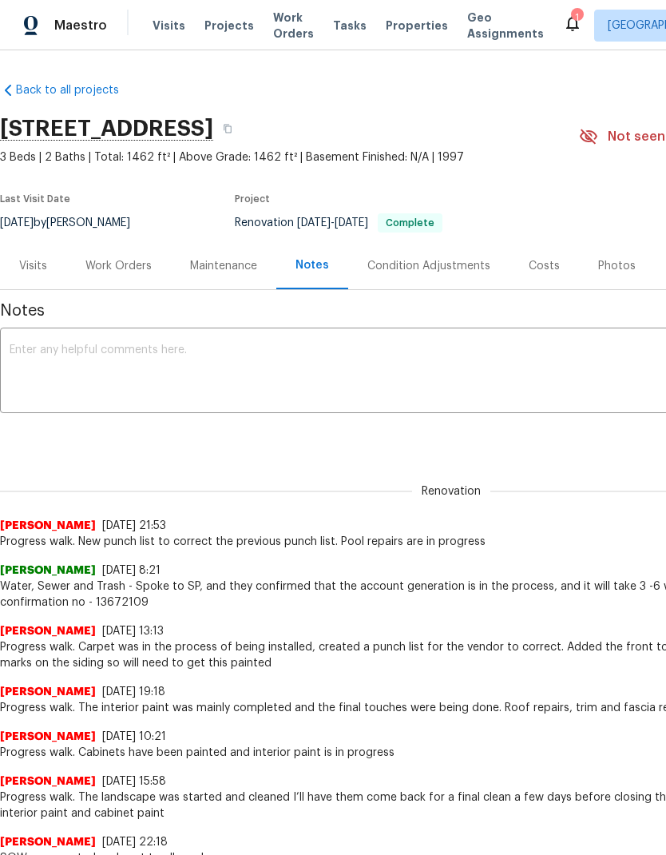
click at [305, 355] on textarea at bounding box center [452, 372] width 884 height 56
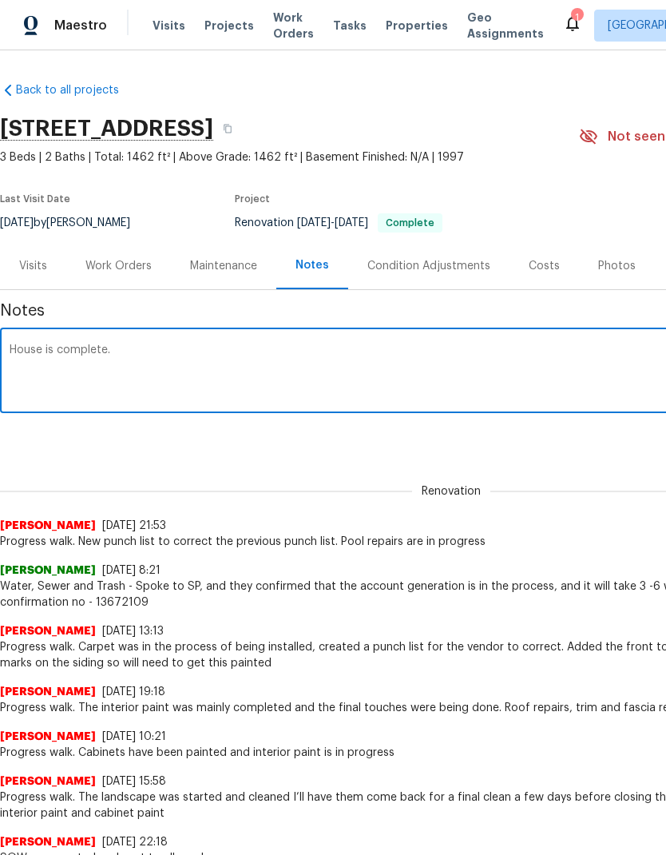
click at [167, 347] on textarea "House is complete." at bounding box center [452, 372] width 884 height 56
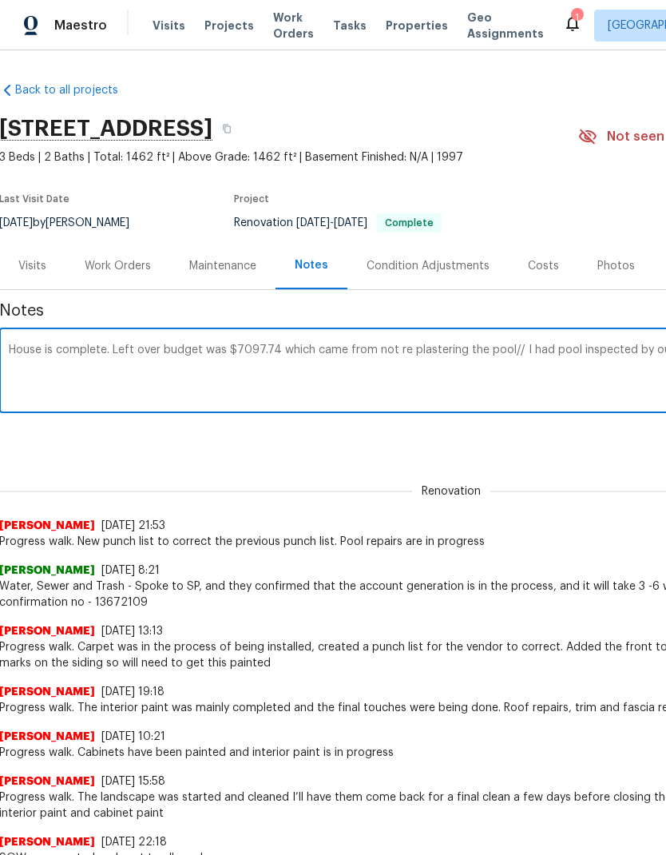
scroll to position [0, 236]
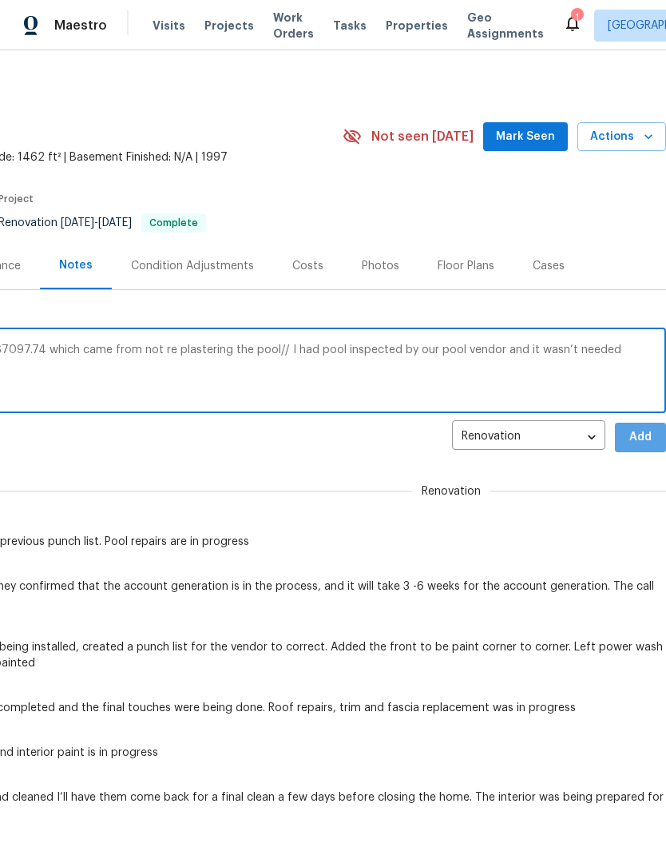
type textarea "House is complete. Left over budget was $7097.74 which came from not re plaster…"
click at [637, 443] on span "Add" at bounding box center [641, 437] width 26 height 20
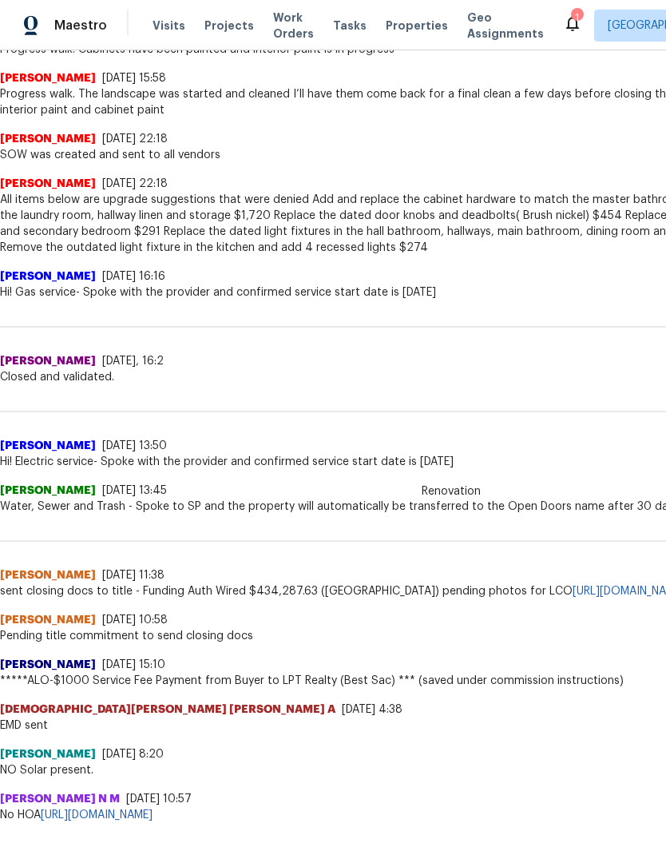
scroll to position [747, 0]
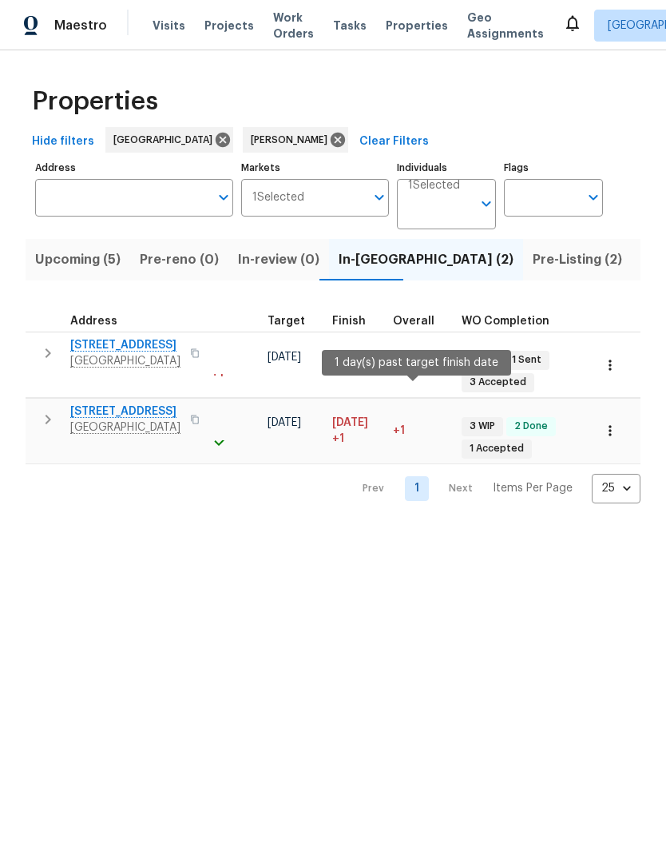
scroll to position [0, 387]
click at [276, 529] on html "Maestro Visits Projects Work Orders Tasks Properties Geo Assignments Sacramento…" at bounding box center [333, 264] width 666 height 529
click at [457, 214] on input "Individuals" at bounding box center [440, 211] width 64 height 38
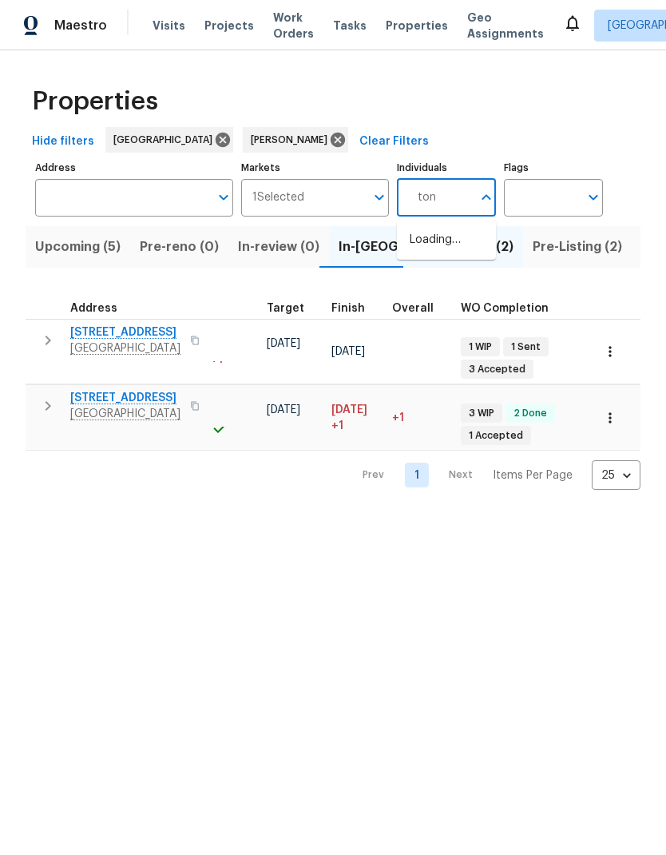
type input "toni"
click at [471, 245] on li "Toni Little" at bounding box center [447, 249] width 74 height 34
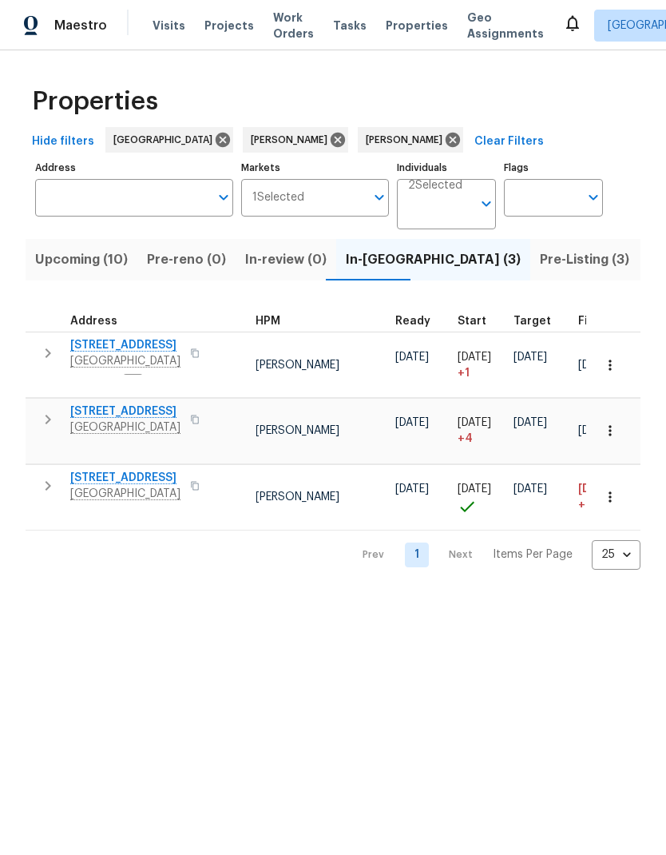
scroll to position [-1, 247]
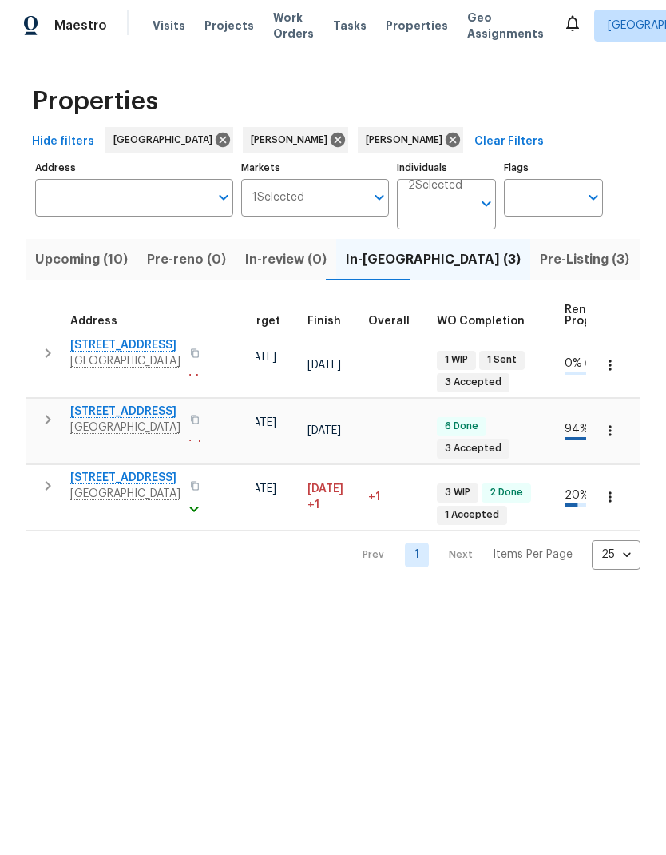
click at [458, 208] on input "Individuals" at bounding box center [440, 211] width 64 height 38
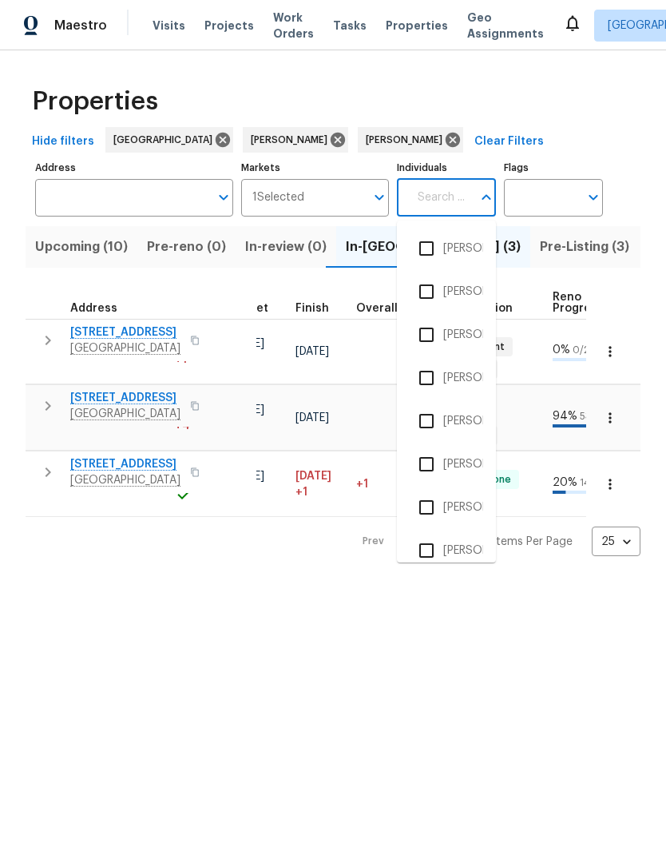
scroll to position [0, 423]
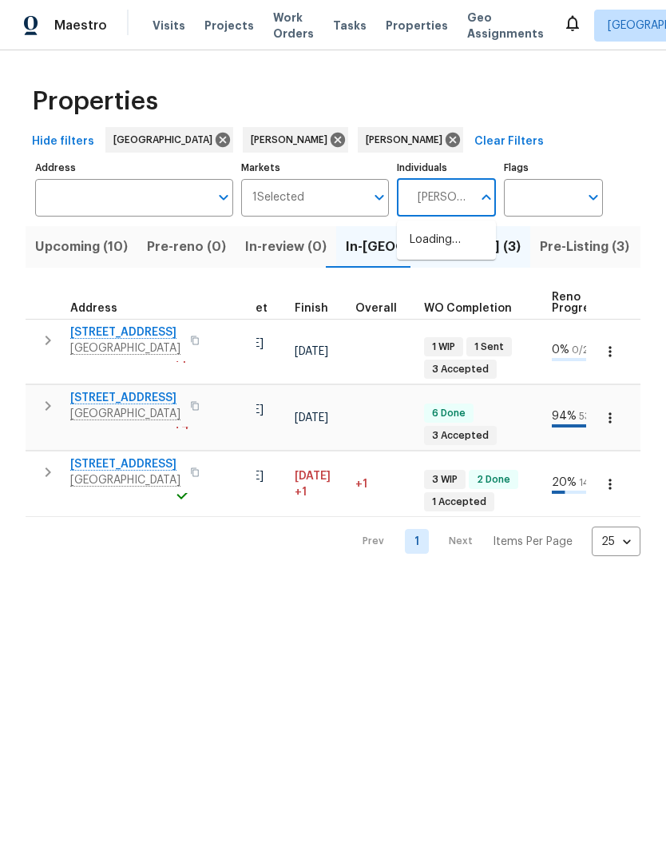
type input "douglass"
click at [475, 252] on li "Douglass Noblett" at bounding box center [447, 249] width 74 height 34
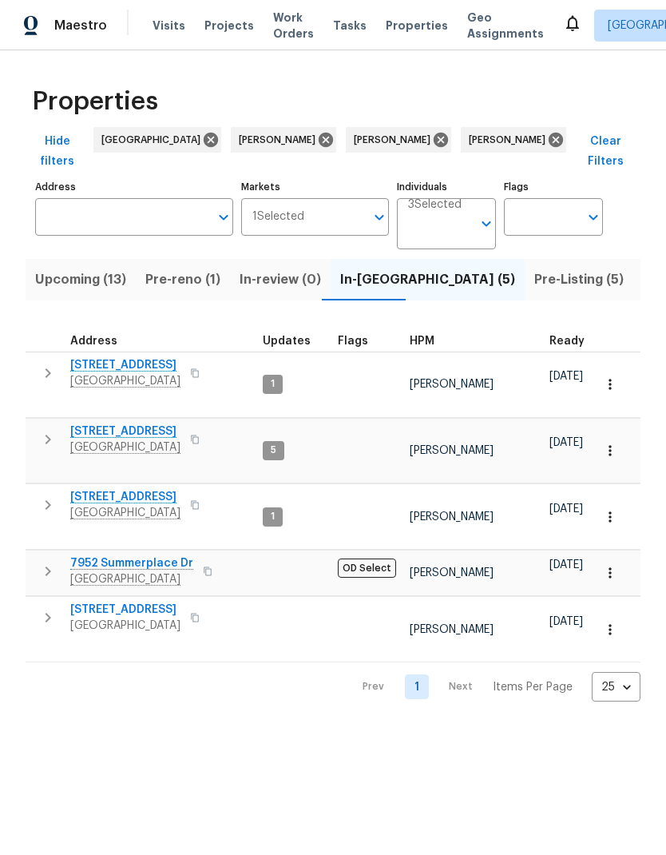
click at [137, 423] on span "9313 Edisto Way" at bounding box center [125, 431] width 110 height 16
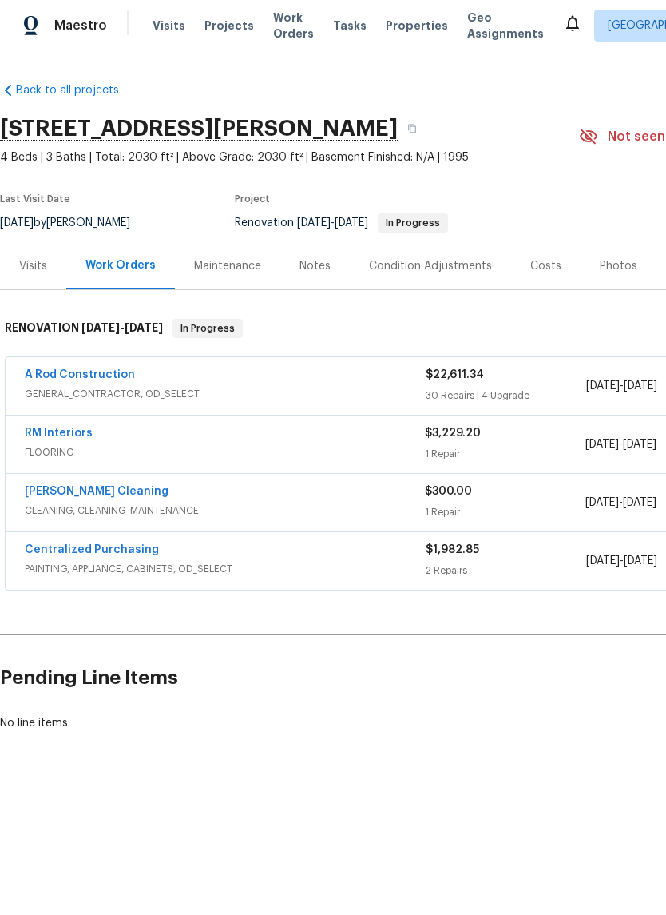
click at [308, 268] on div "Notes" at bounding box center [315, 266] width 31 height 16
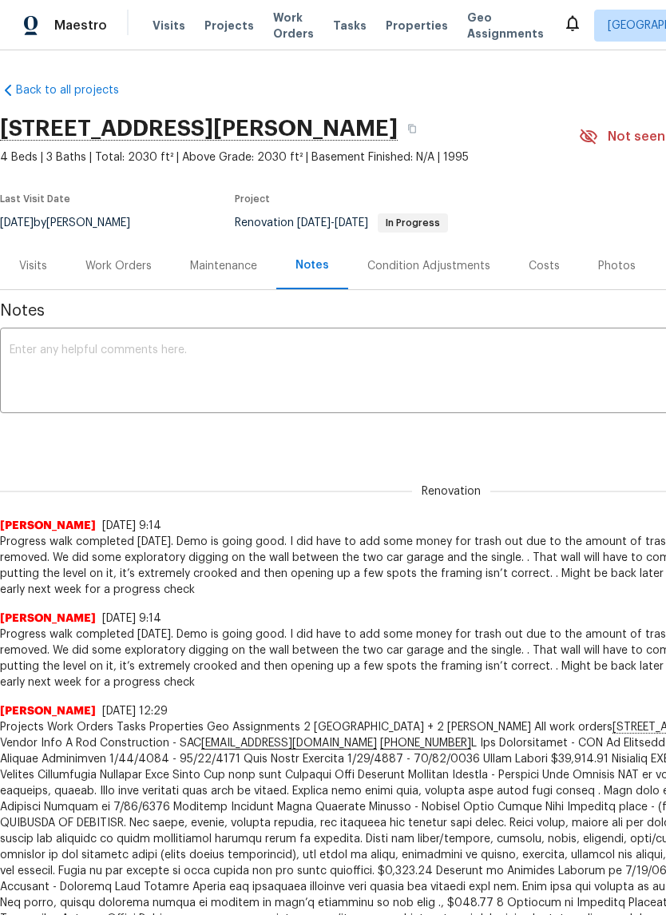
click at [553, 260] on div "Costs" at bounding box center [544, 266] width 31 height 16
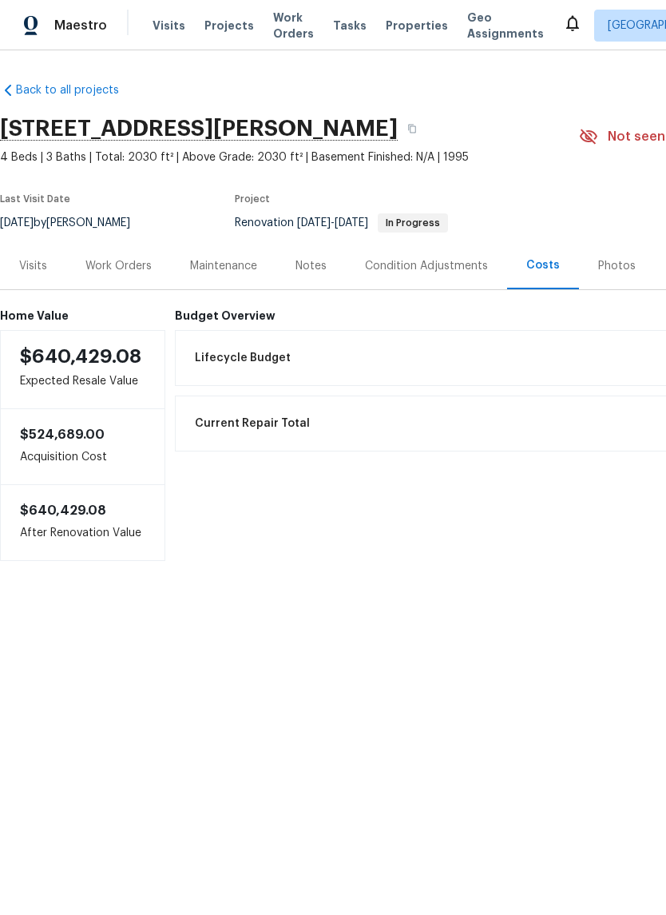
click at [100, 268] on div "Work Orders" at bounding box center [118, 266] width 66 height 16
